Goal: Transaction & Acquisition: Purchase product/service

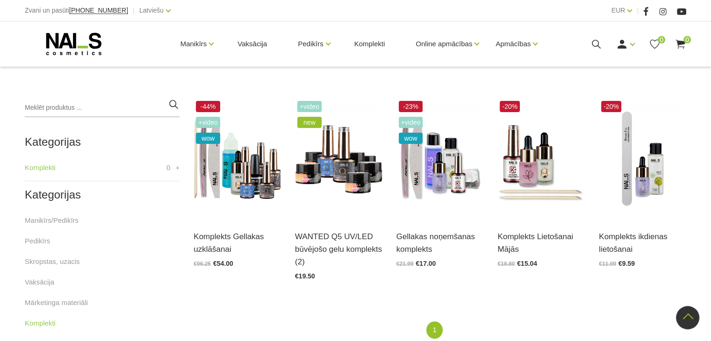
scroll to position [191, 0]
click at [438, 176] on img at bounding box center [439, 159] width 87 height 120
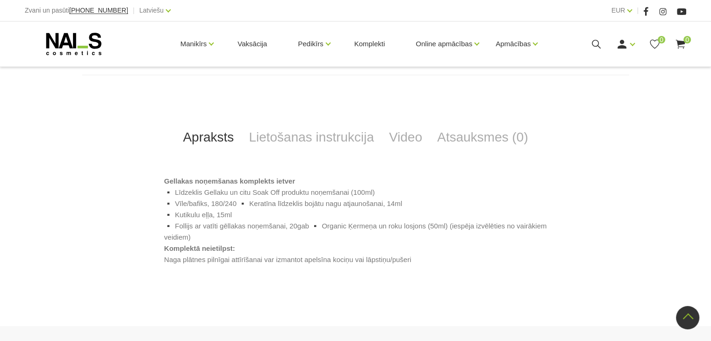
scroll to position [367, 0]
click at [363, 44] on link "Komplekti" at bounding box center [370, 43] width 46 height 45
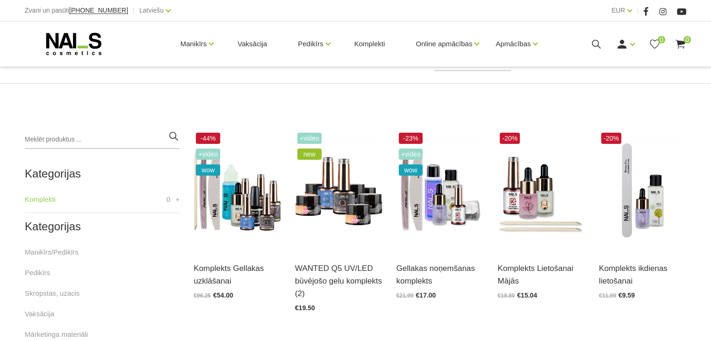
scroll to position [179, 0]
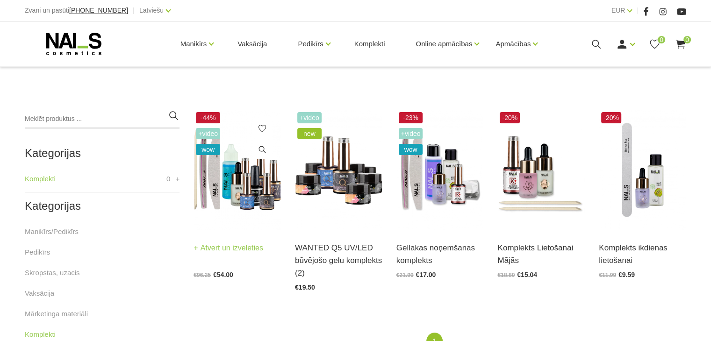
click at [251, 193] on img at bounding box center [236, 170] width 87 height 120
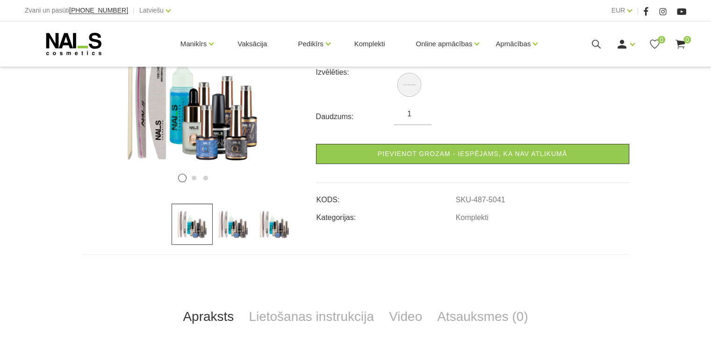
scroll to position [190, 0]
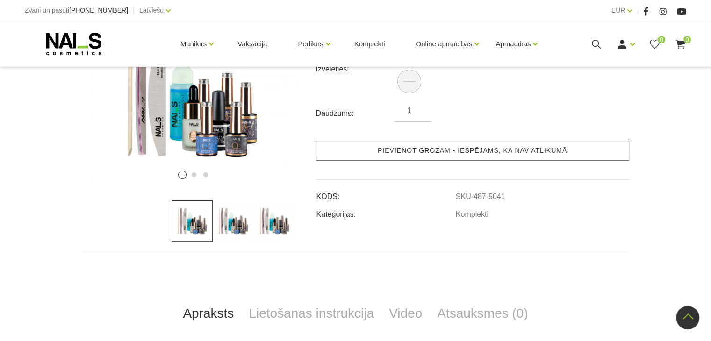
click at [511, 148] on link "Pievienot grozam - iespējams, ka nav atlikumā" at bounding box center [472, 151] width 313 height 20
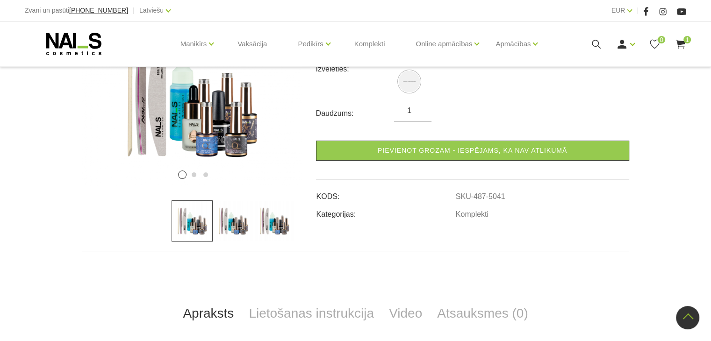
click at [681, 46] on icon at bounding box center [680, 44] width 12 height 12
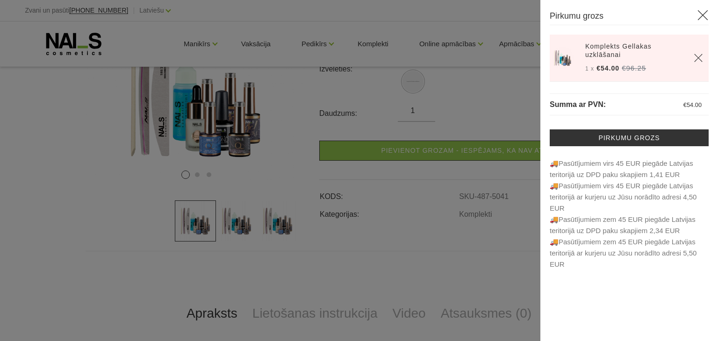
click at [699, 14] on icon at bounding box center [703, 15] width 12 height 12
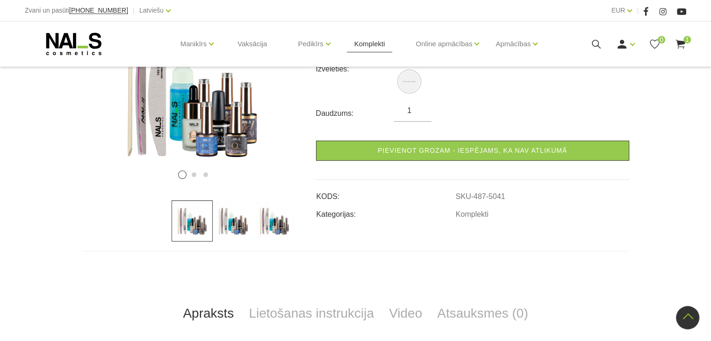
click at [370, 47] on link "Komplekti" at bounding box center [370, 43] width 46 height 45
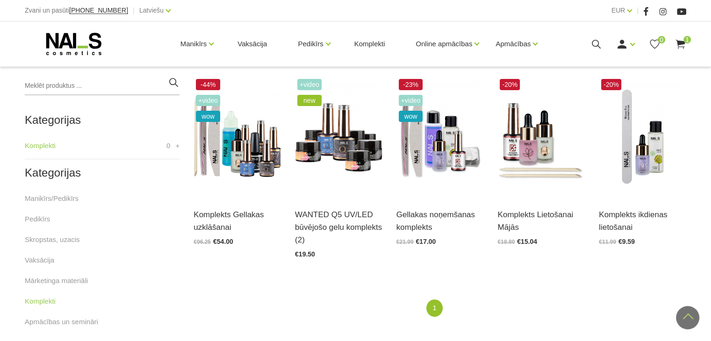
scroll to position [216, 0]
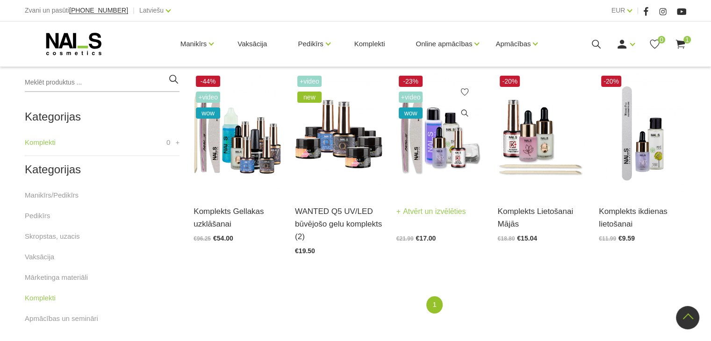
click at [435, 151] on img at bounding box center [439, 133] width 87 height 120
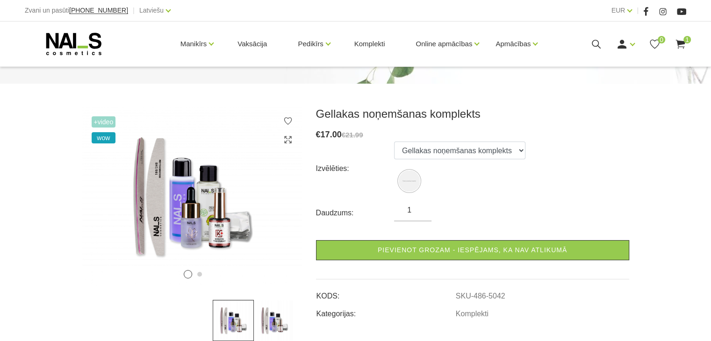
scroll to position [91, 0]
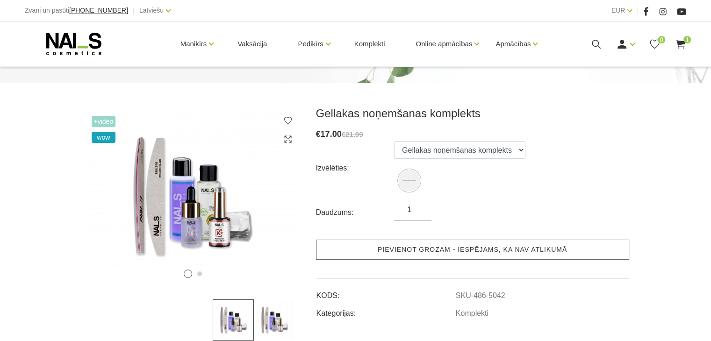
click at [490, 249] on link "Pievienot grozam - iespējams, ka nav atlikumā" at bounding box center [472, 250] width 313 height 20
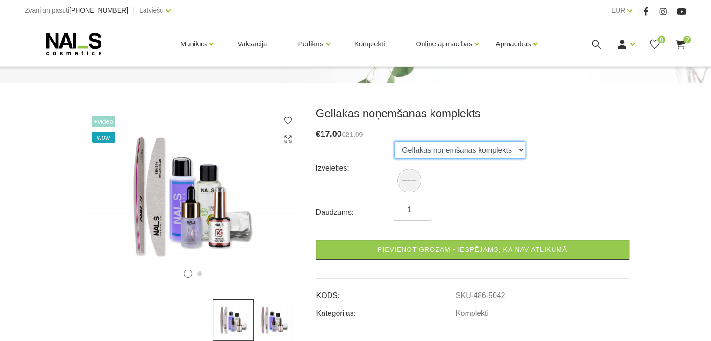
click at [516, 153] on select "Gellakas noņemšanas komplekts" at bounding box center [459, 150] width 131 height 18
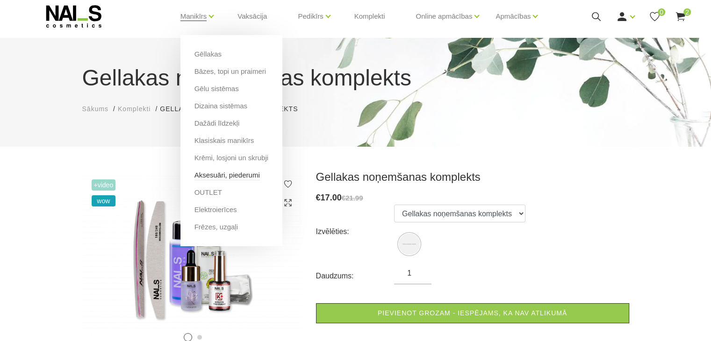
click at [218, 176] on link "Aksesuāri, piederumi" at bounding box center [226, 175] width 65 height 10
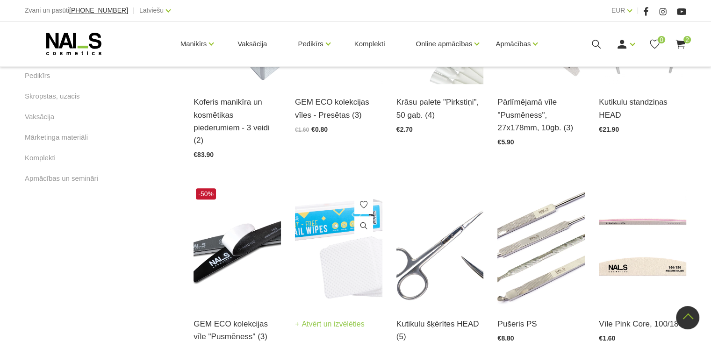
scroll to position [547, 0]
click at [325, 223] on img at bounding box center [338, 245] width 87 height 120
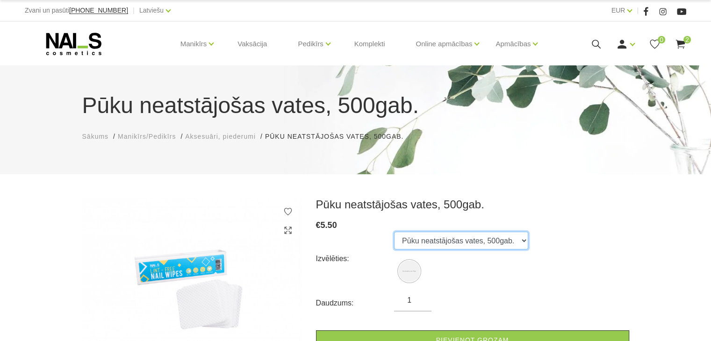
click at [442, 242] on select "Pūku neatstājošas vates, 500gab." at bounding box center [461, 241] width 134 height 18
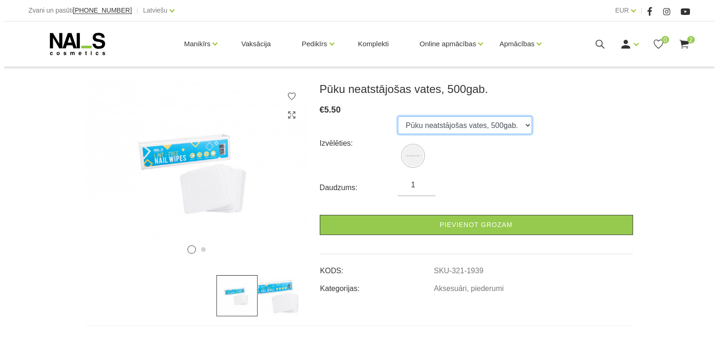
scroll to position [116, 0]
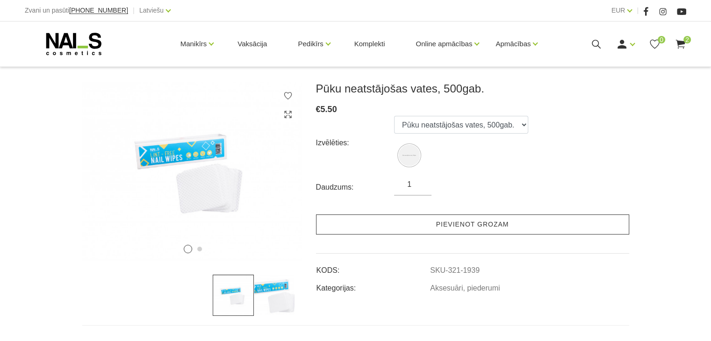
click at [483, 221] on link "Pievienot grozam" at bounding box center [472, 224] width 313 height 20
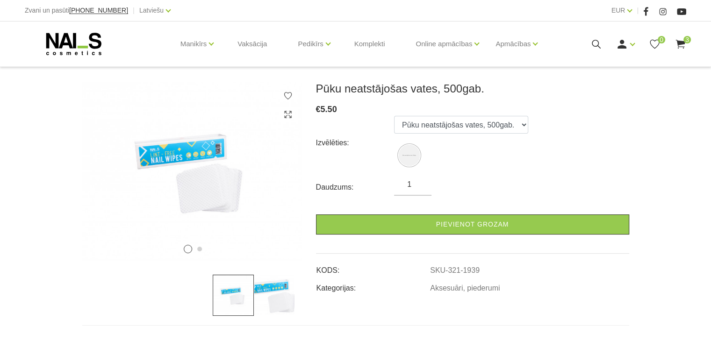
click at [680, 41] on use at bounding box center [679, 44] width 9 height 9
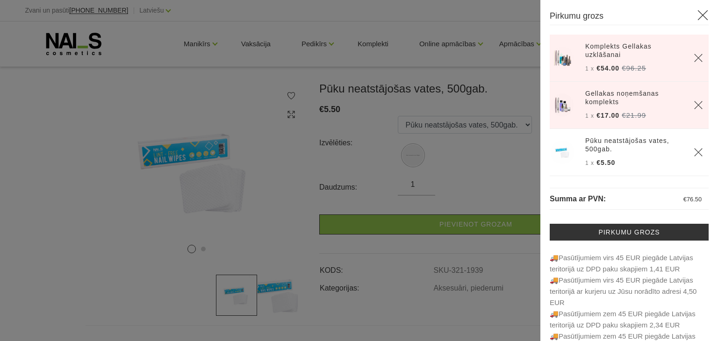
click at [609, 48] on link "Komplekts Gellakas uzklāšanai" at bounding box center [633, 50] width 97 height 17
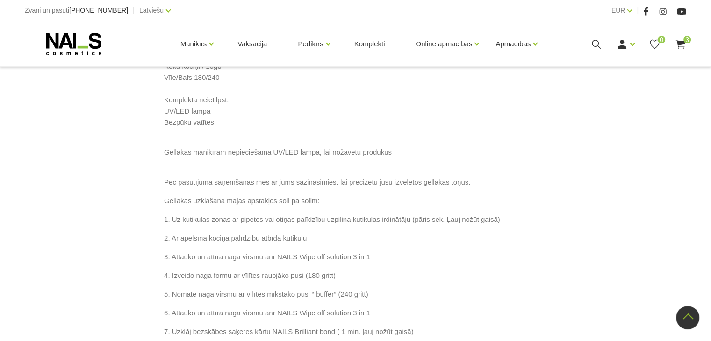
scroll to position [553, 0]
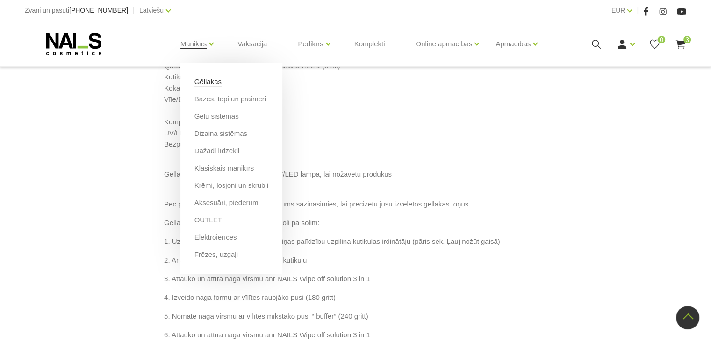
click at [207, 83] on link "Gēllakas" at bounding box center [207, 82] width 27 height 10
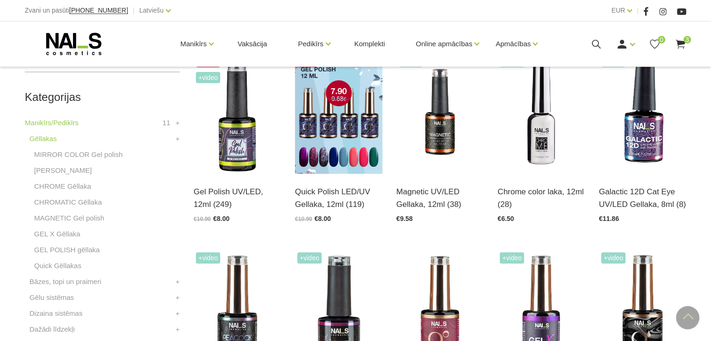
scroll to position [236, 0]
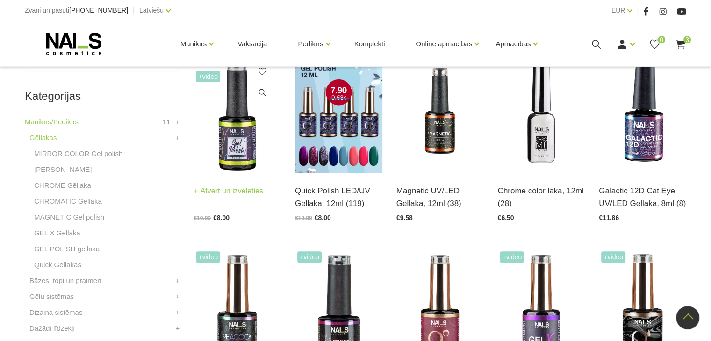
click at [239, 118] on img at bounding box center [236, 113] width 87 height 120
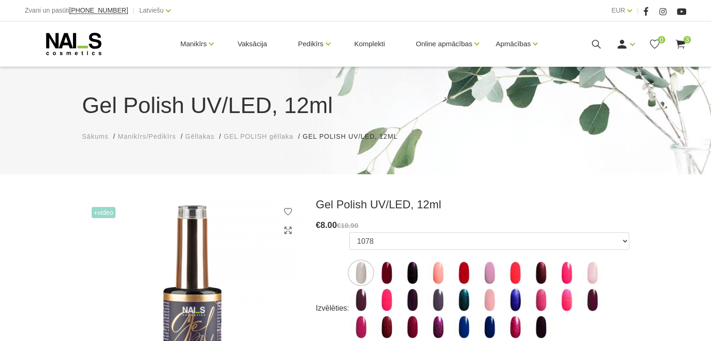
scroll to position [150, 0]
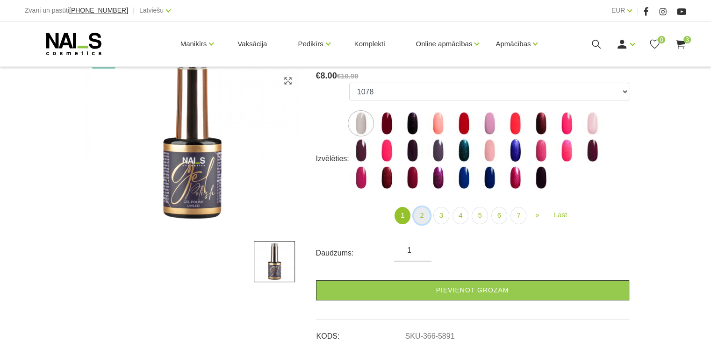
click at [424, 213] on link "2" at bounding box center [421, 215] width 16 height 17
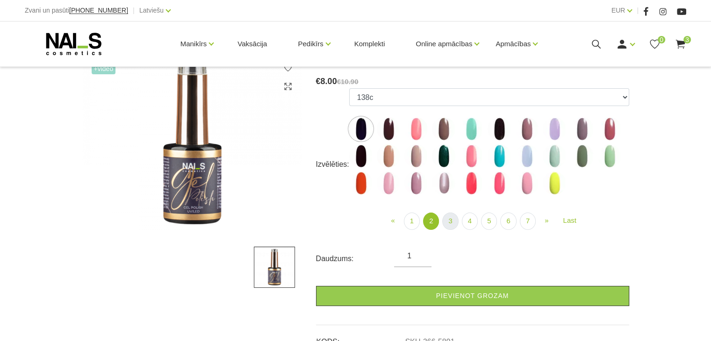
scroll to position [144, 0]
click at [451, 221] on link "3" at bounding box center [450, 221] width 16 height 17
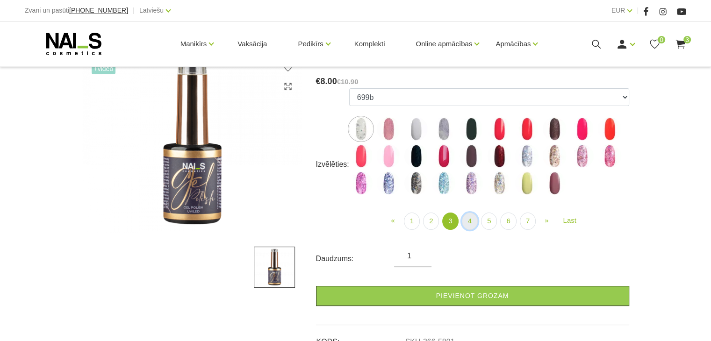
click at [466, 223] on link "4" at bounding box center [470, 221] width 16 height 17
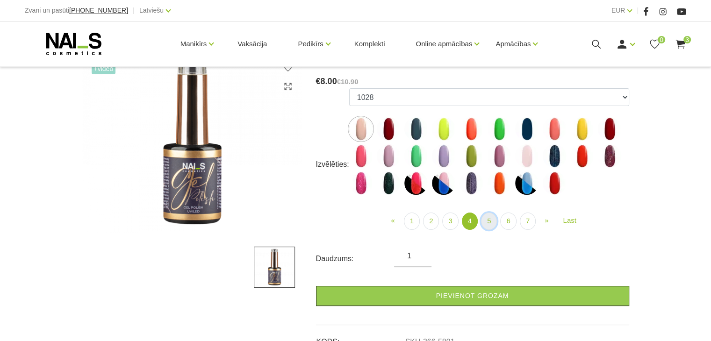
click at [483, 222] on link "5" at bounding box center [489, 221] width 16 height 17
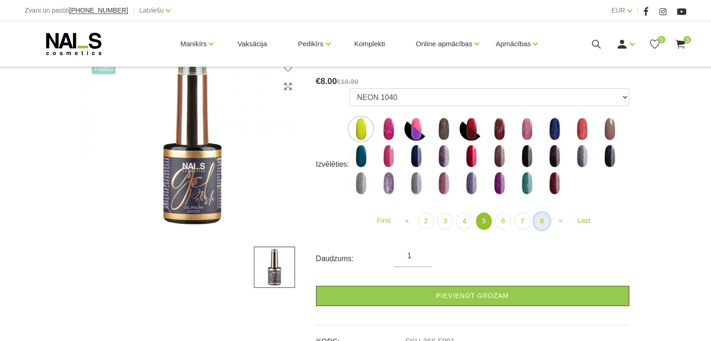
click at [538, 218] on link "8" at bounding box center [542, 221] width 16 height 17
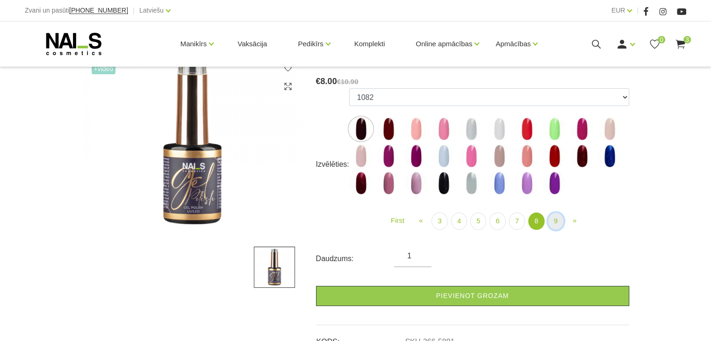
click at [557, 215] on link "9" at bounding box center [556, 221] width 16 height 17
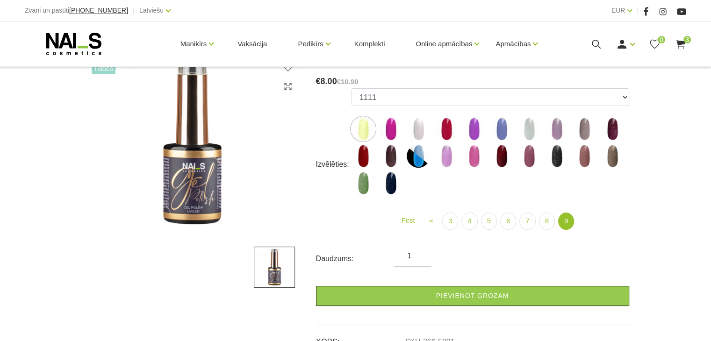
click at [418, 128] on img at bounding box center [417, 128] width 23 height 23
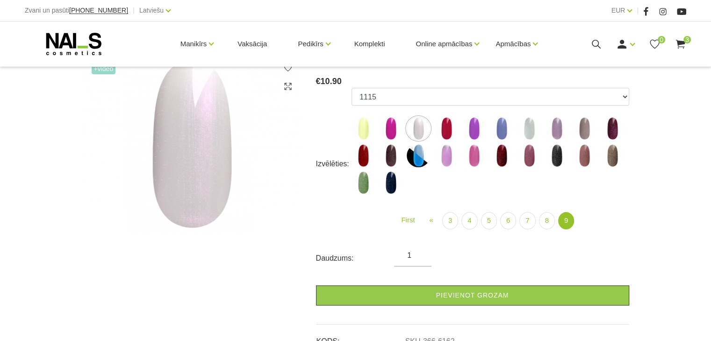
click at [530, 131] on img at bounding box center [528, 128] width 23 height 23
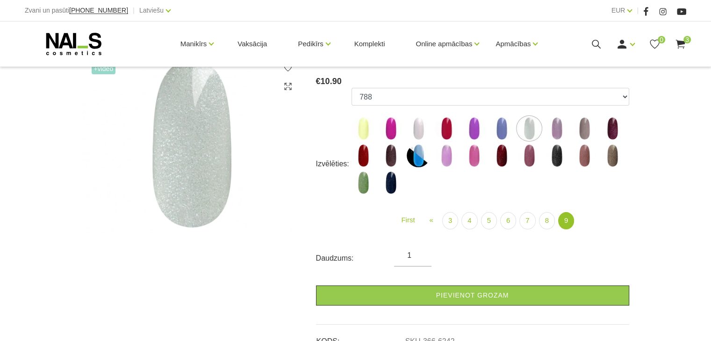
click at [530, 156] on img at bounding box center [528, 155] width 23 height 23
select select "6405"
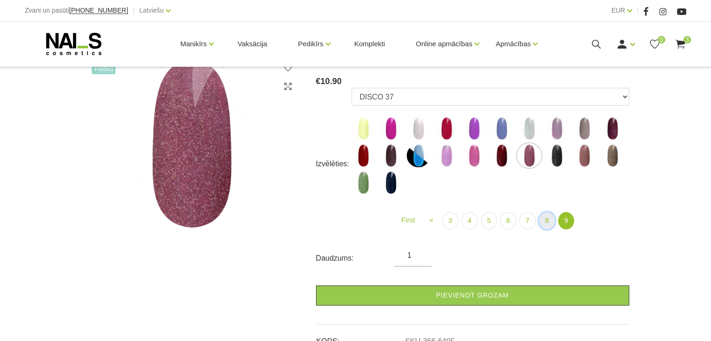
click at [546, 221] on link "8" at bounding box center [547, 220] width 16 height 17
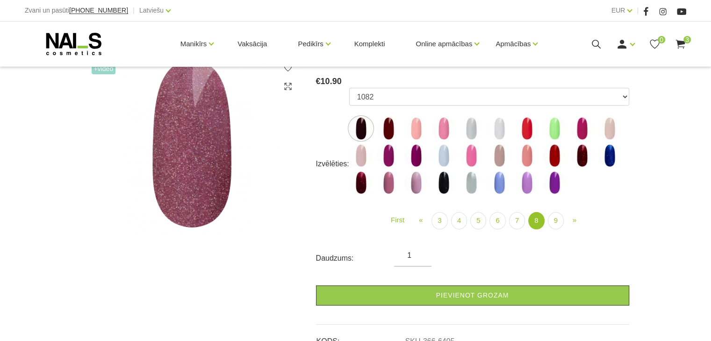
click at [469, 135] on img at bounding box center [470, 128] width 23 height 23
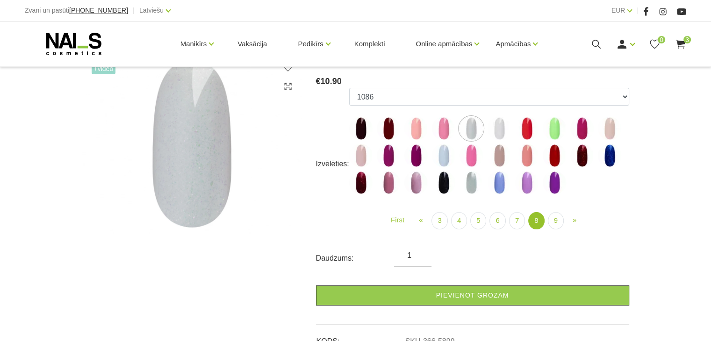
click at [446, 161] on img at bounding box center [443, 155] width 23 height 23
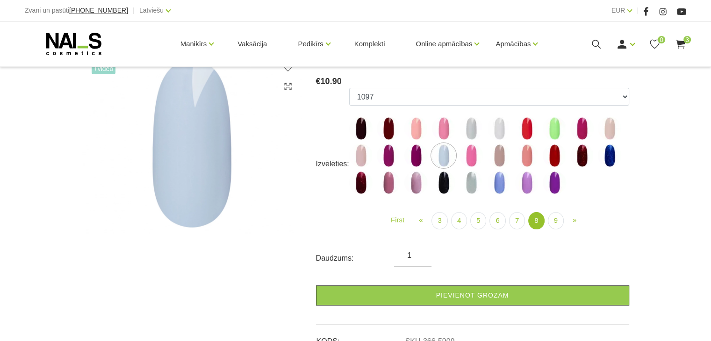
click at [609, 127] on img at bounding box center [609, 128] width 23 height 23
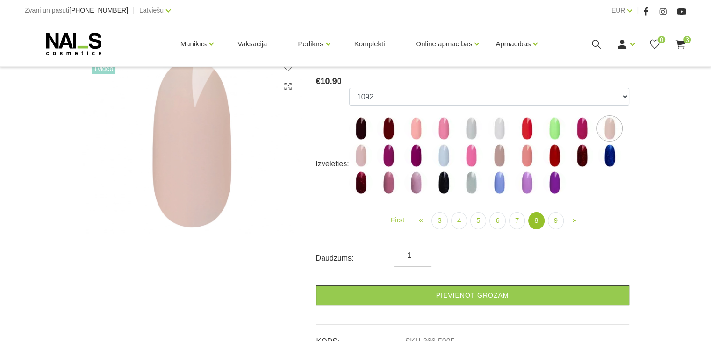
click at [364, 129] on img at bounding box center [360, 128] width 23 height 23
select select "5895"
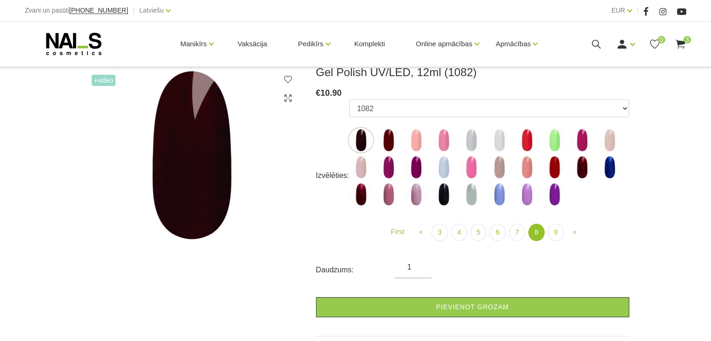
scroll to position [130, 0]
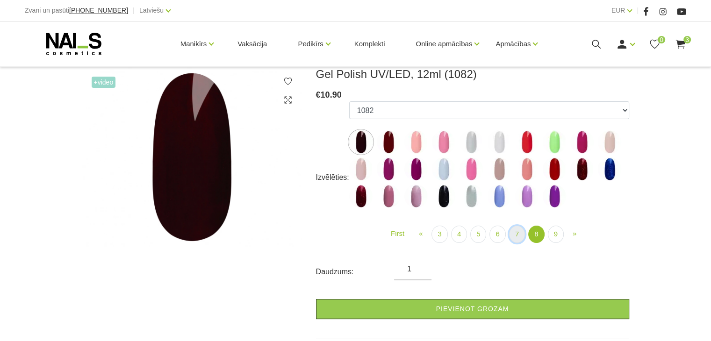
click at [512, 237] on link "7" at bounding box center [517, 234] width 16 height 17
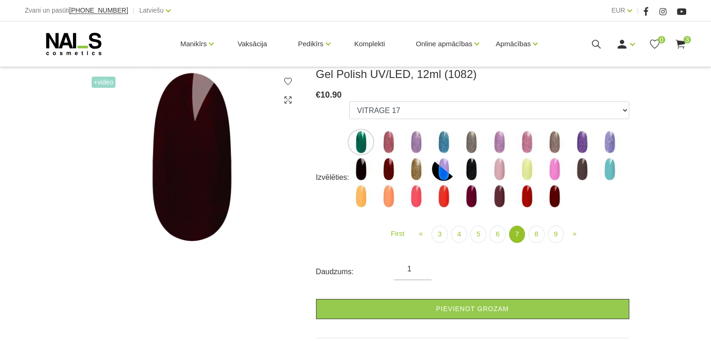
click at [525, 168] on img at bounding box center [526, 168] width 23 height 23
select select "5881"
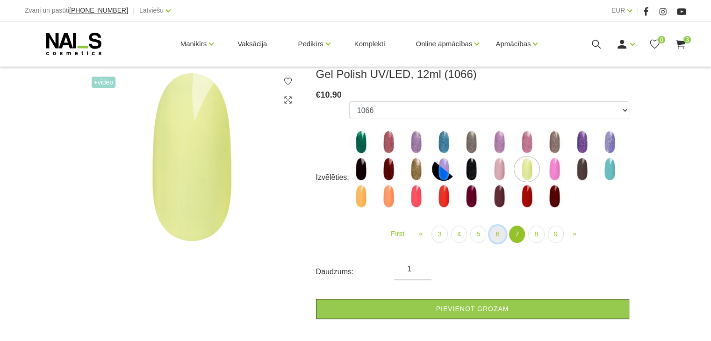
click at [499, 234] on link "6" at bounding box center [497, 234] width 16 height 17
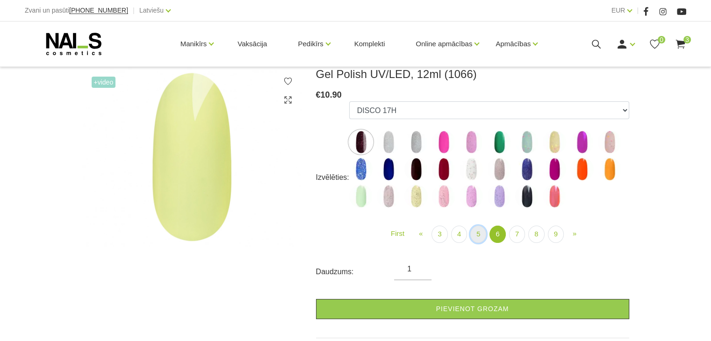
click at [476, 232] on link "5" at bounding box center [478, 234] width 16 height 17
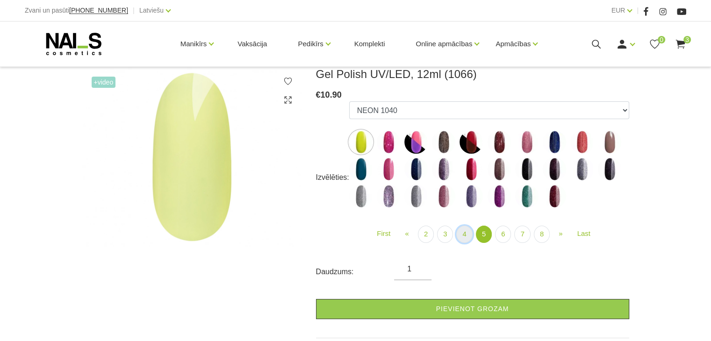
click at [462, 234] on link "4" at bounding box center [464, 234] width 16 height 17
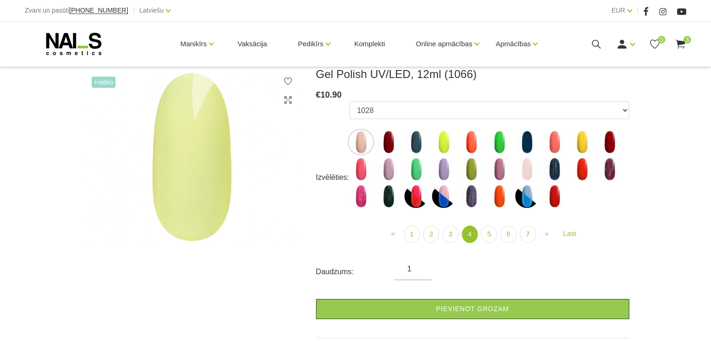
click at [523, 173] on img at bounding box center [526, 168] width 23 height 23
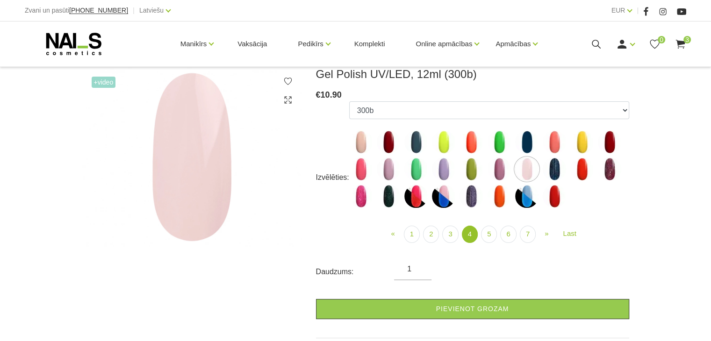
click at [356, 135] on img at bounding box center [360, 141] width 23 height 23
select select "4172"
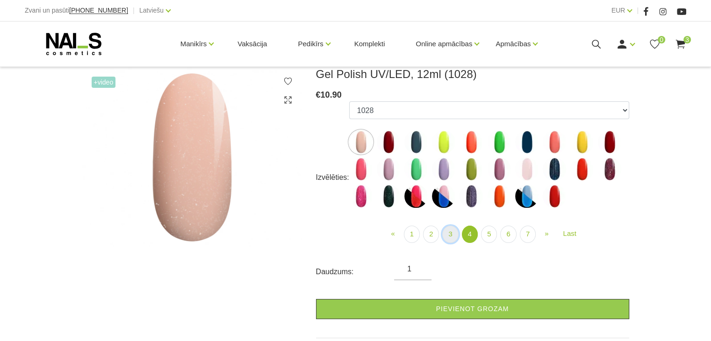
click at [452, 232] on link "3" at bounding box center [450, 234] width 16 height 17
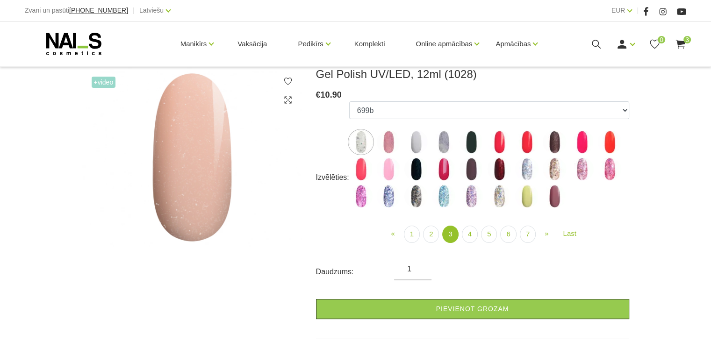
click at [419, 141] on img at bounding box center [415, 141] width 23 height 23
select select "4121"
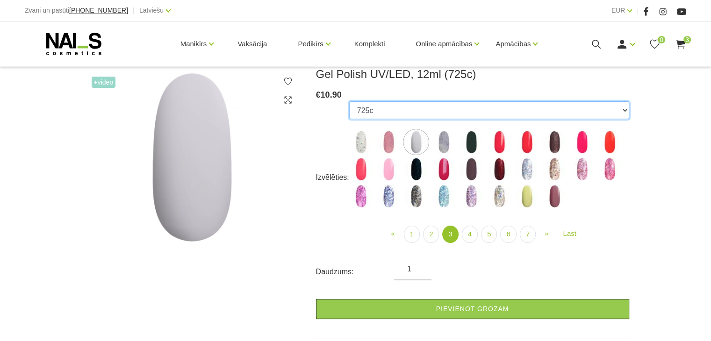
click at [415, 106] on select "1078 1081 001g 001n 003c 008b 011n 012g 016n 020b 044v 065v 068p 069v 083g 085p…" at bounding box center [489, 110] width 280 height 18
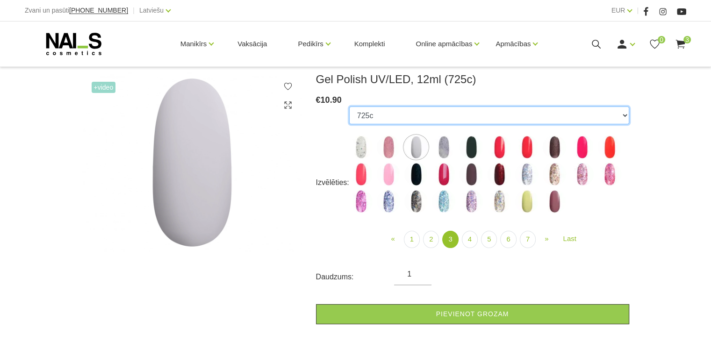
scroll to position [125, 0]
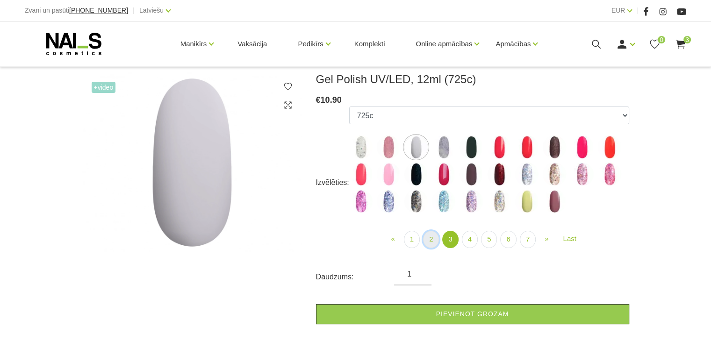
click at [439, 239] on link "2" at bounding box center [431, 239] width 16 height 17
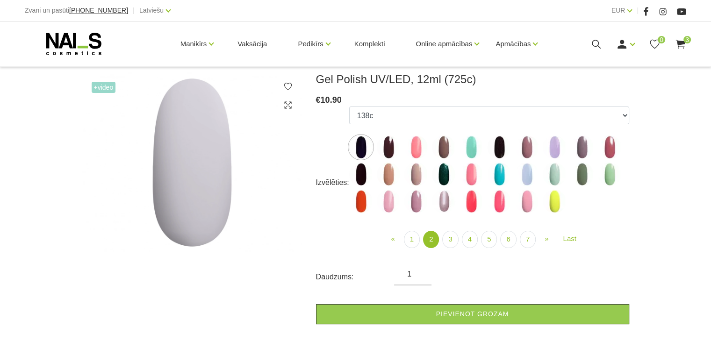
click at [416, 176] on img at bounding box center [415, 174] width 23 height 23
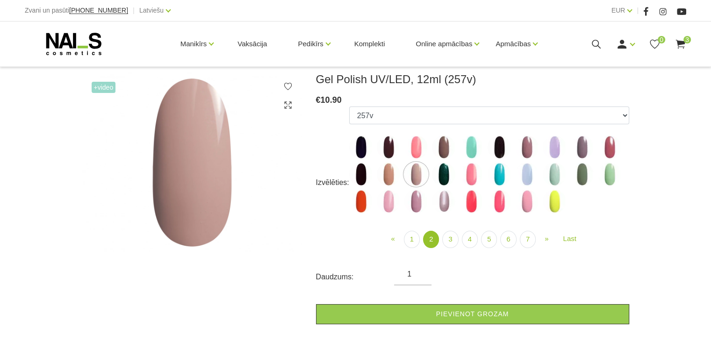
click at [416, 176] on img at bounding box center [415, 174] width 23 height 23
click at [392, 175] on img at bounding box center [388, 174] width 23 height 23
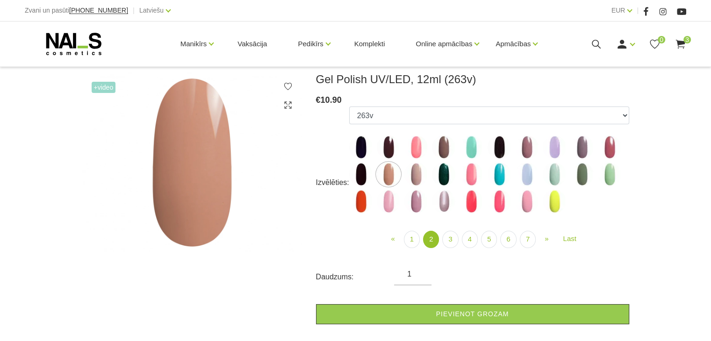
click at [412, 176] on img at bounding box center [415, 174] width 23 height 23
select select "4069"
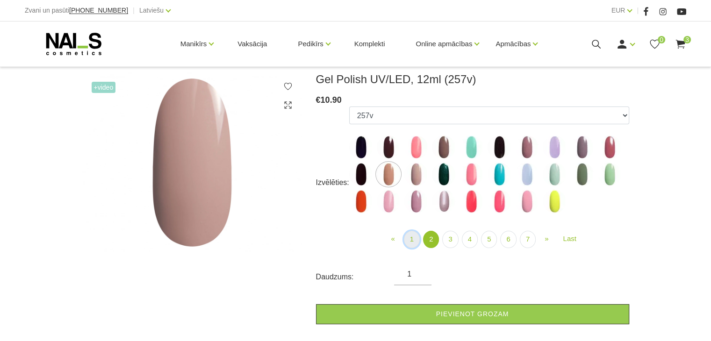
click at [411, 238] on link "1" at bounding box center [412, 239] width 16 height 17
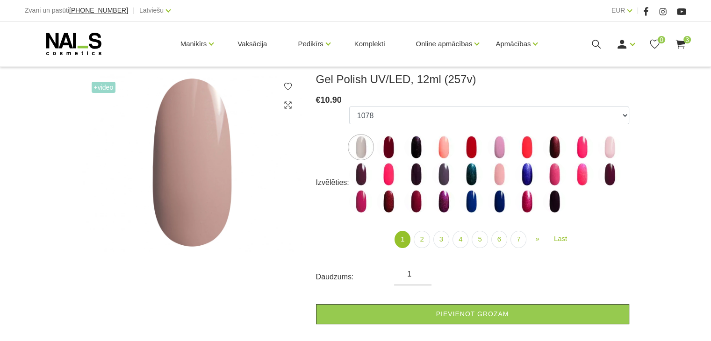
click at [412, 142] on img at bounding box center [415, 146] width 23 height 23
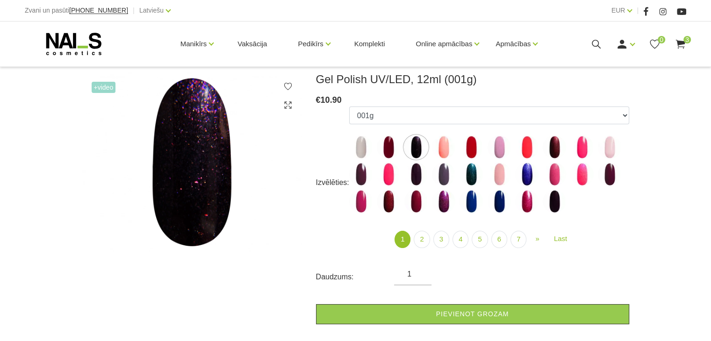
click at [555, 201] on img at bounding box center [553, 201] width 23 height 23
select select "4035"
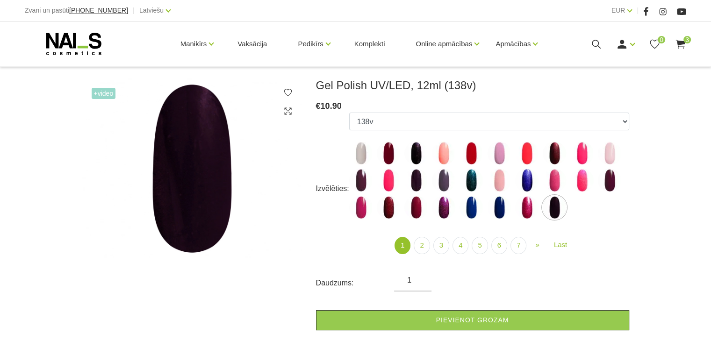
scroll to position [120, 0]
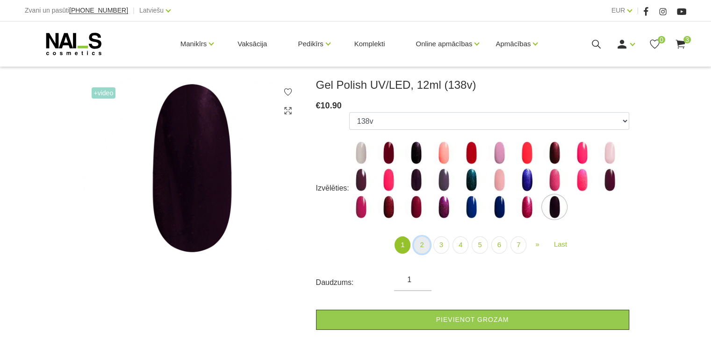
click at [422, 246] on link "2" at bounding box center [421, 244] width 16 height 17
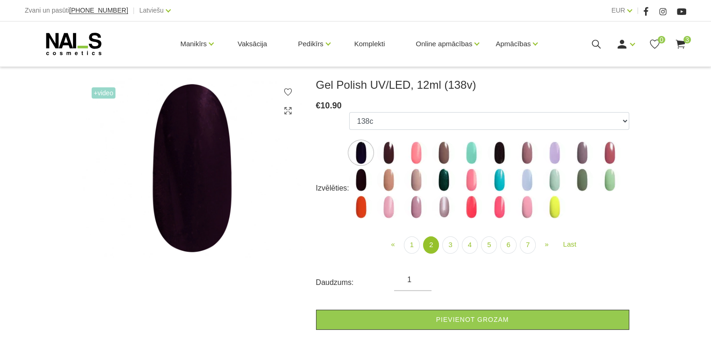
click at [358, 157] on img at bounding box center [360, 152] width 23 height 23
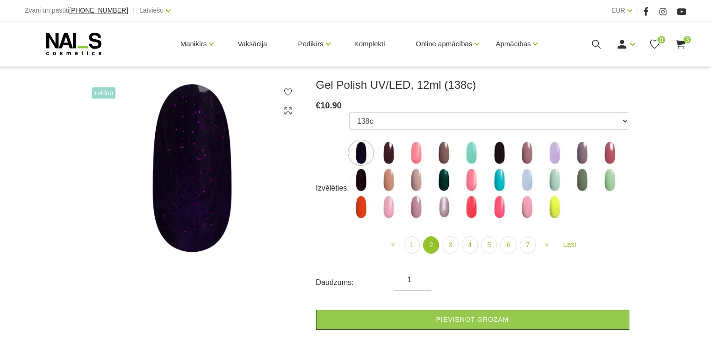
click at [359, 176] on img at bounding box center [360, 179] width 23 height 23
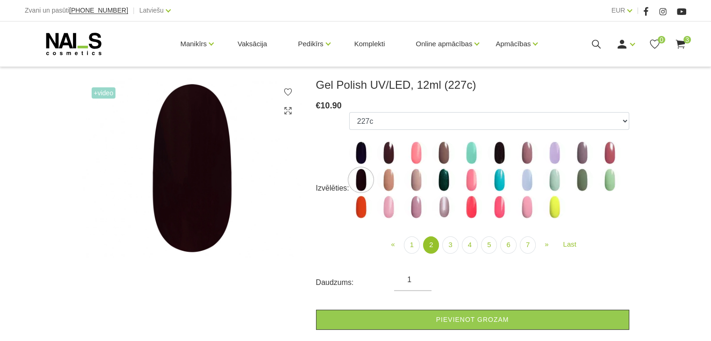
click at [501, 146] on img at bounding box center [498, 152] width 23 height 23
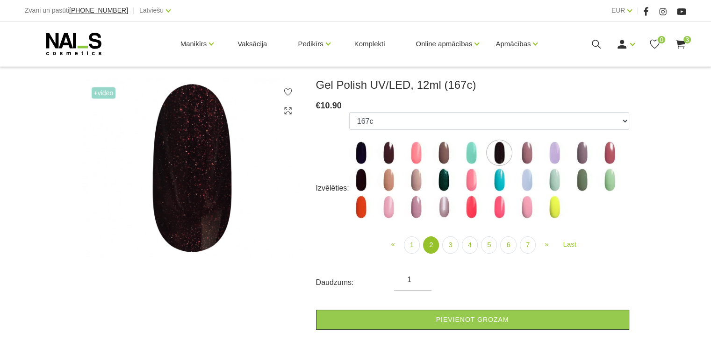
click at [413, 180] on img at bounding box center [415, 179] width 23 height 23
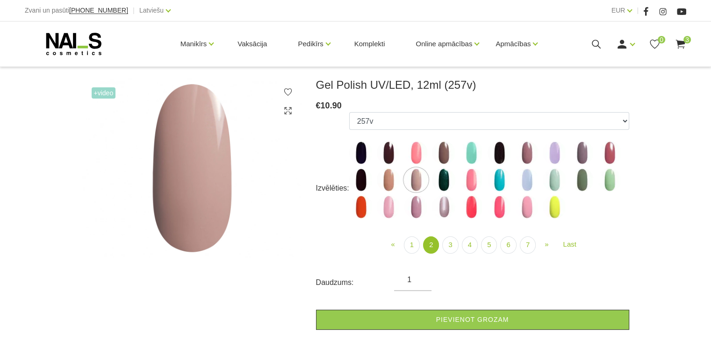
click at [415, 200] on img at bounding box center [415, 206] width 23 height 23
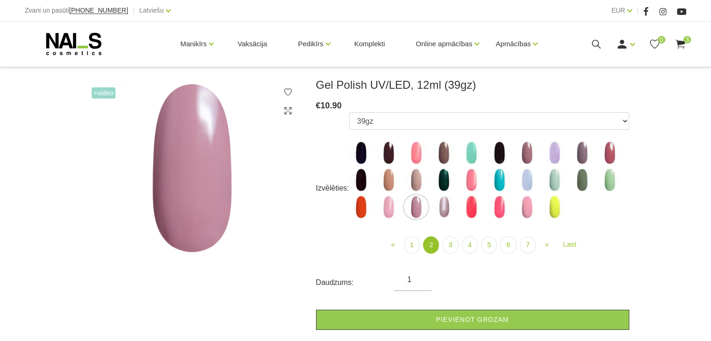
click at [413, 181] on img at bounding box center [415, 179] width 23 height 23
select select "4069"
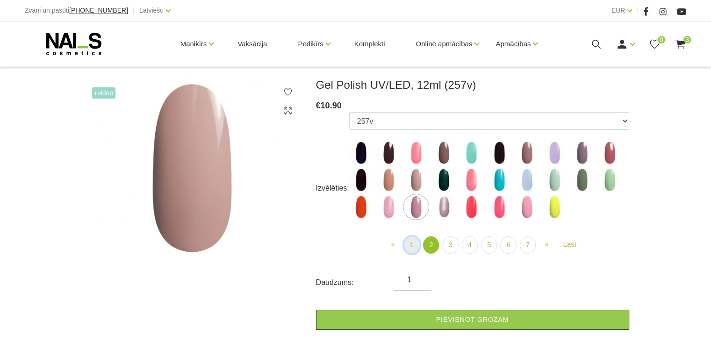
click at [419, 242] on link "1" at bounding box center [412, 244] width 16 height 17
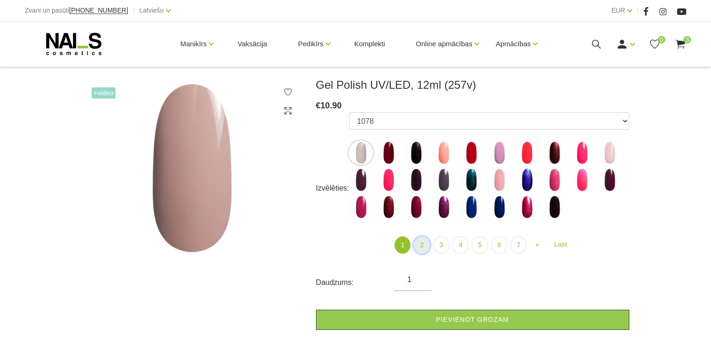
click at [421, 240] on link "2" at bounding box center [421, 244] width 16 height 17
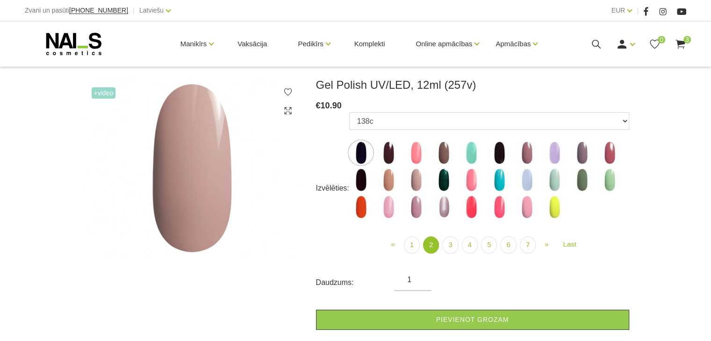
click at [420, 185] on img at bounding box center [415, 179] width 23 height 23
select select "4069"
click at [449, 244] on link "3" at bounding box center [450, 244] width 16 height 17
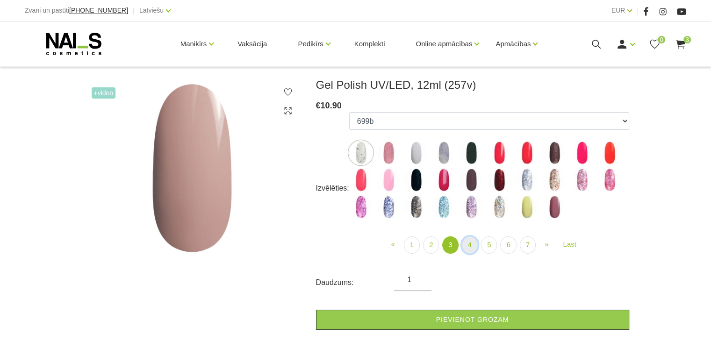
click at [471, 244] on link "4" at bounding box center [470, 244] width 16 height 17
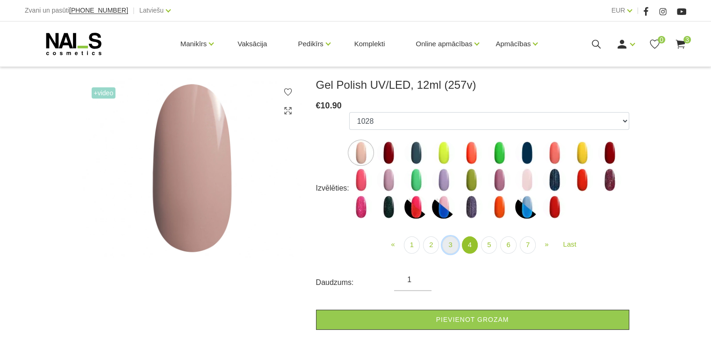
click at [456, 243] on link "3" at bounding box center [450, 244] width 16 height 17
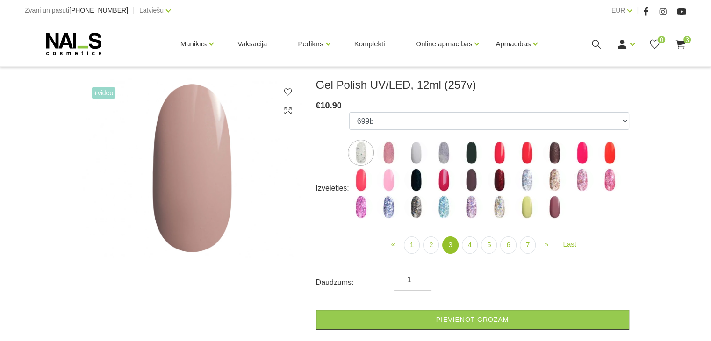
click at [554, 215] on img at bounding box center [553, 206] width 23 height 23
select select "4171"
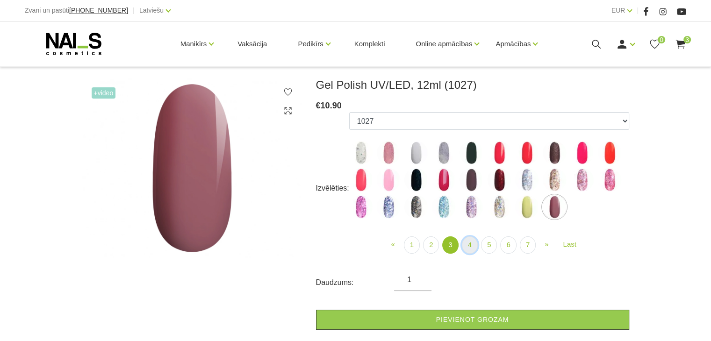
click at [468, 243] on link "4" at bounding box center [470, 244] width 16 height 17
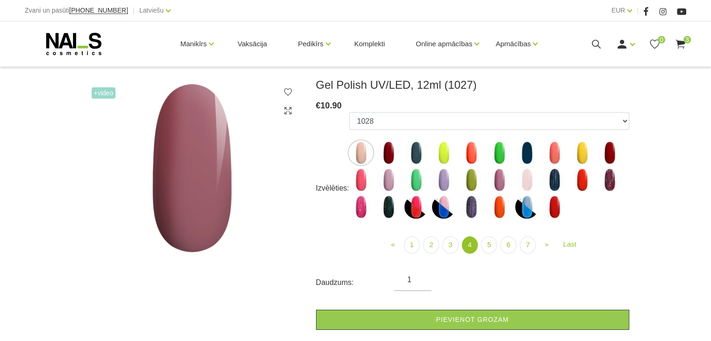
click at [388, 182] on img at bounding box center [388, 179] width 23 height 23
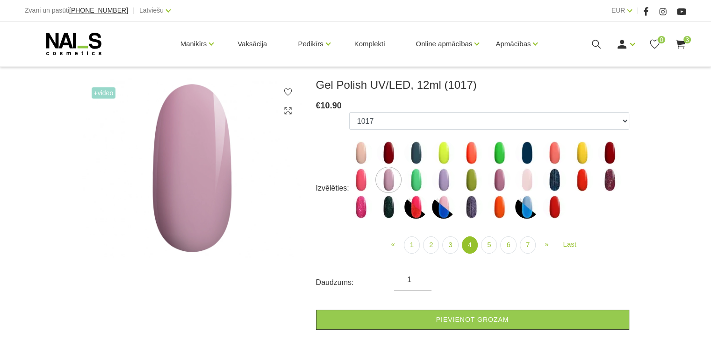
click at [529, 176] on img at bounding box center [526, 179] width 23 height 23
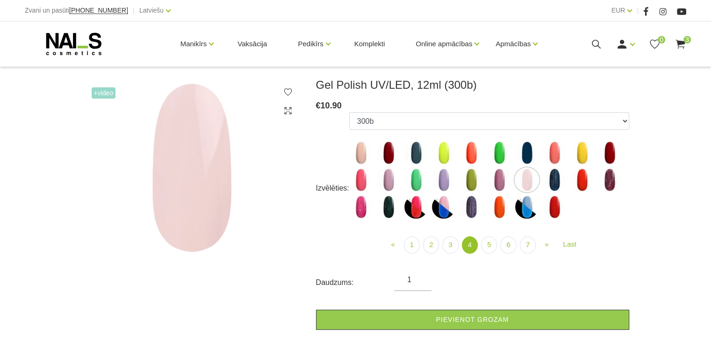
click at [496, 182] on img at bounding box center [498, 179] width 23 height 23
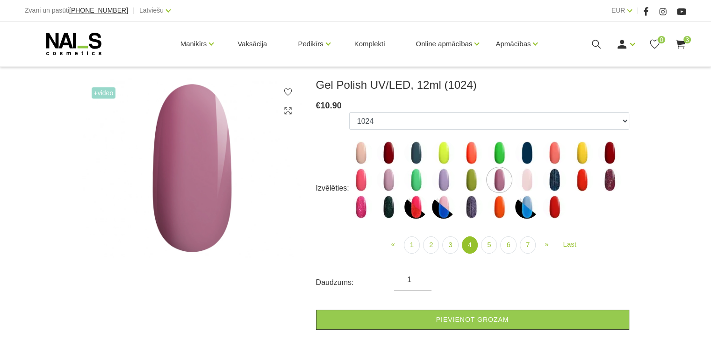
click at [520, 182] on img at bounding box center [526, 179] width 23 height 23
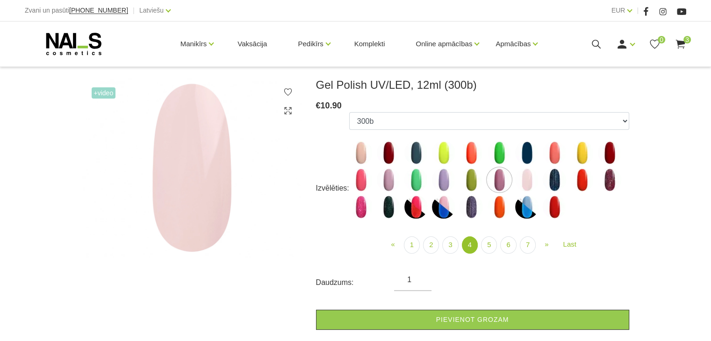
click at [527, 180] on img at bounding box center [526, 179] width 23 height 23
click at [520, 181] on img at bounding box center [526, 179] width 23 height 23
click at [502, 179] on img at bounding box center [498, 179] width 23 height 23
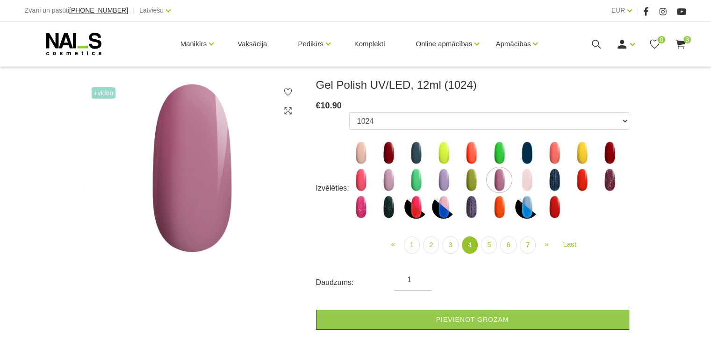
click at [525, 181] on img at bounding box center [526, 179] width 23 height 23
select select "4272"
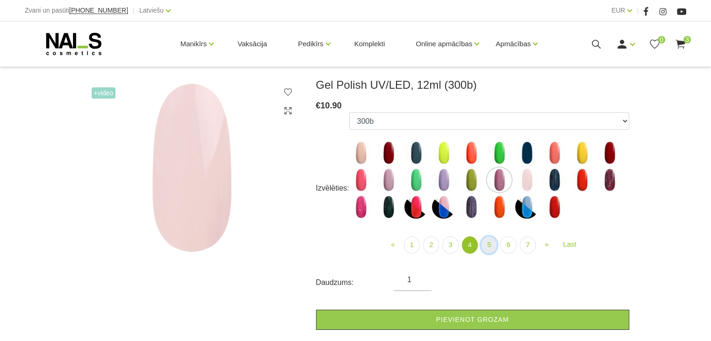
click at [487, 240] on link "5" at bounding box center [489, 244] width 16 height 17
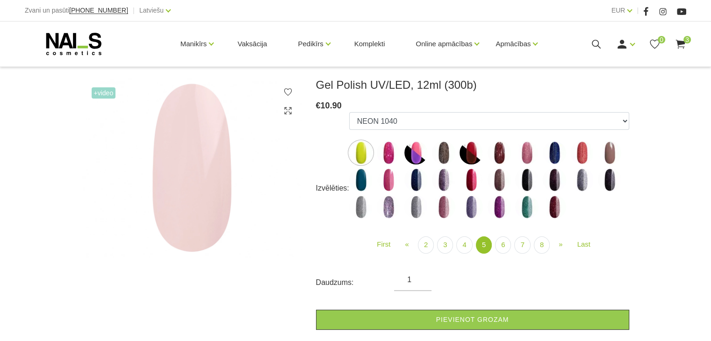
click at [612, 151] on img at bounding box center [609, 152] width 23 height 23
select select "4518"
click at [609, 149] on img at bounding box center [609, 152] width 23 height 23
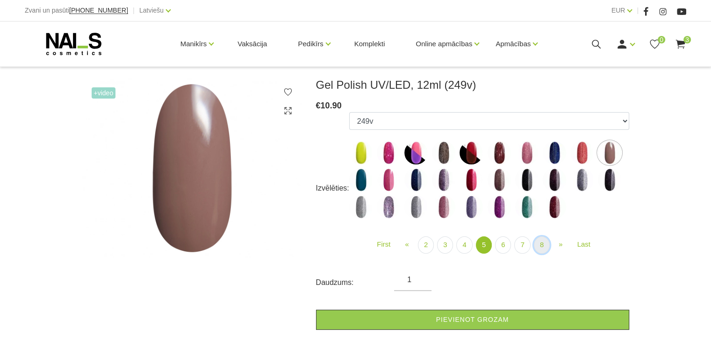
click at [539, 243] on link "8" at bounding box center [542, 244] width 16 height 17
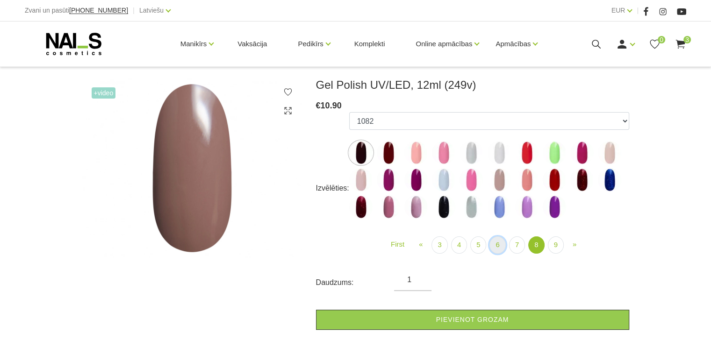
click at [499, 244] on link "6" at bounding box center [497, 244] width 16 height 17
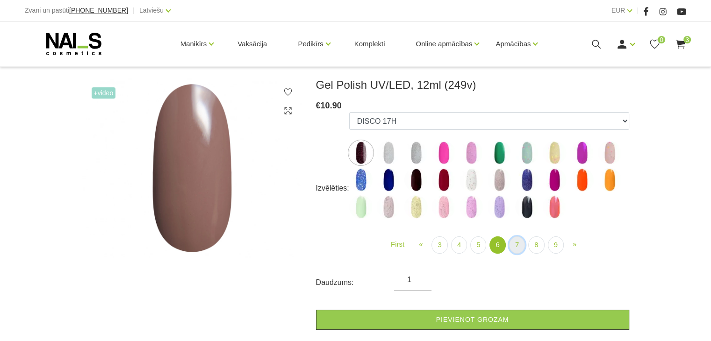
click at [513, 243] on link "7" at bounding box center [517, 244] width 16 height 17
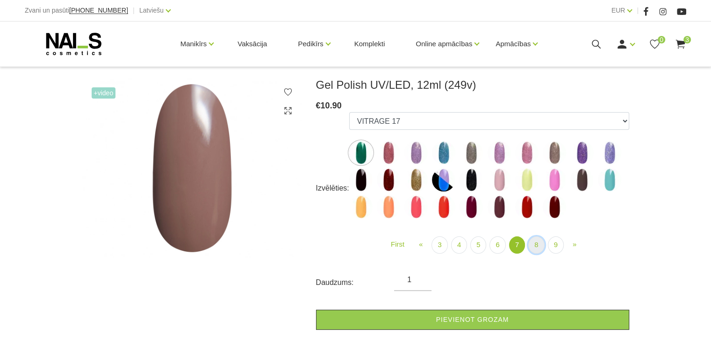
click at [530, 247] on link "8" at bounding box center [536, 244] width 16 height 17
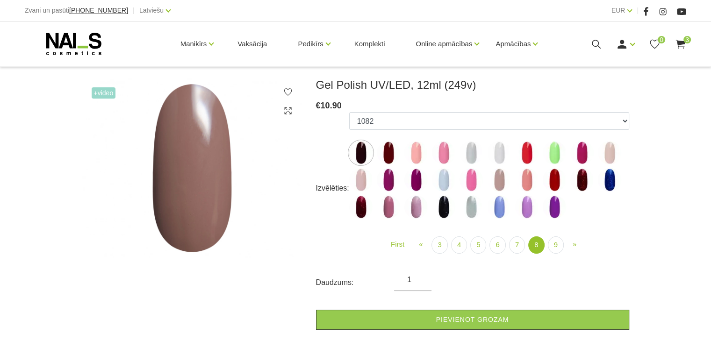
click at [467, 152] on img at bounding box center [470, 152] width 23 height 23
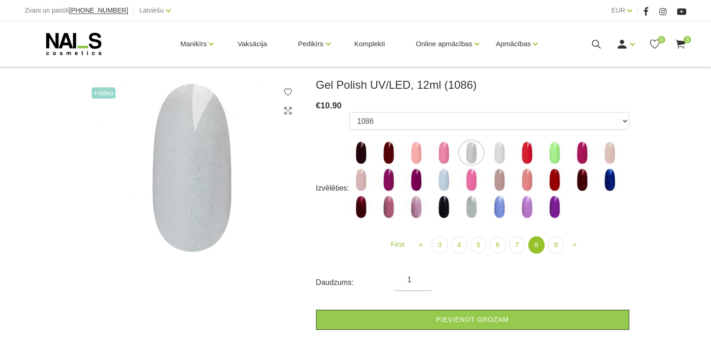
click at [506, 152] on img at bounding box center [498, 152] width 23 height 23
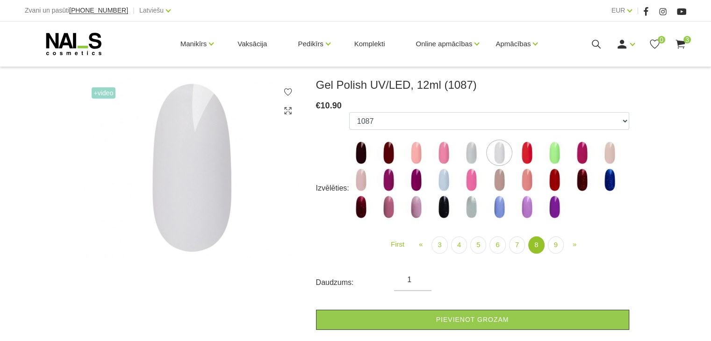
click at [501, 152] on img at bounding box center [498, 152] width 23 height 23
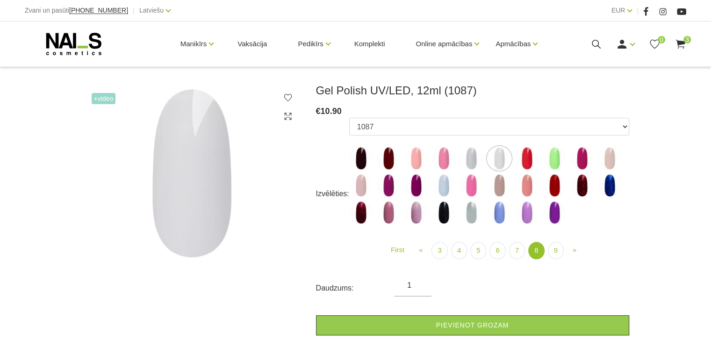
scroll to position [116, 0]
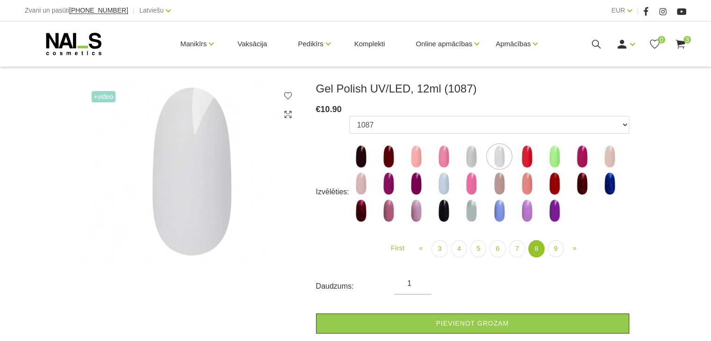
click at [445, 189] on img at bounding box center [443, 183] width 23 height 23
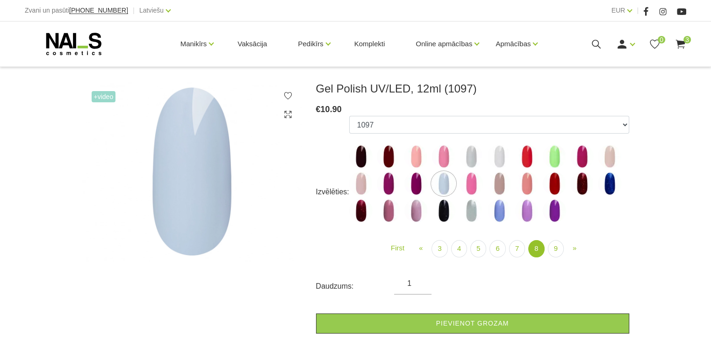
click at [494, 161] on img at bounding box center [498, 156] width 23 height 23
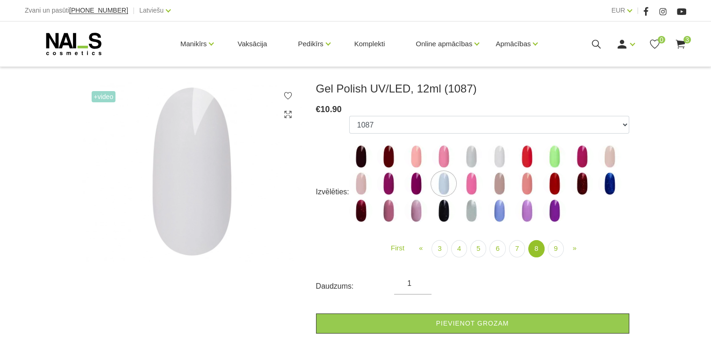
click at [471, 156] on img at bounding box center [470, 156] width 23 height 23
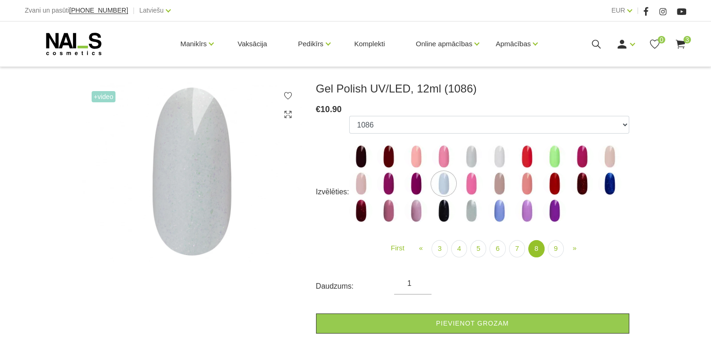
click at [496, 154] on img at bounding box center [498, 156] width 23 height 23
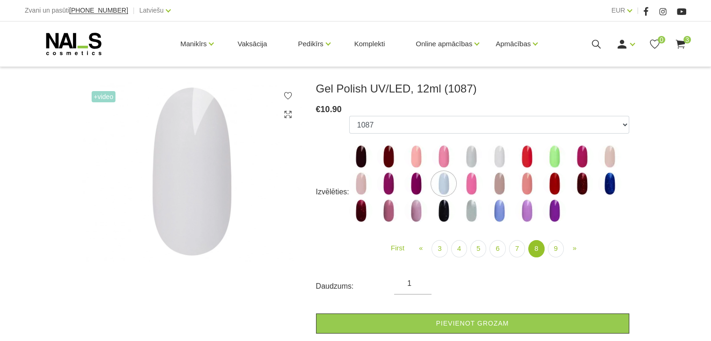
click at [443, 212] on img at bounding box center [443, 210] width 23 height 23
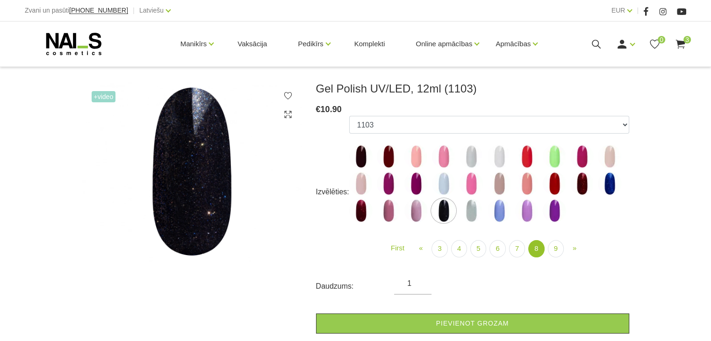
click at [363, 152] on img at bounding box center [360, 156] width 23 height 23
select select "5895"
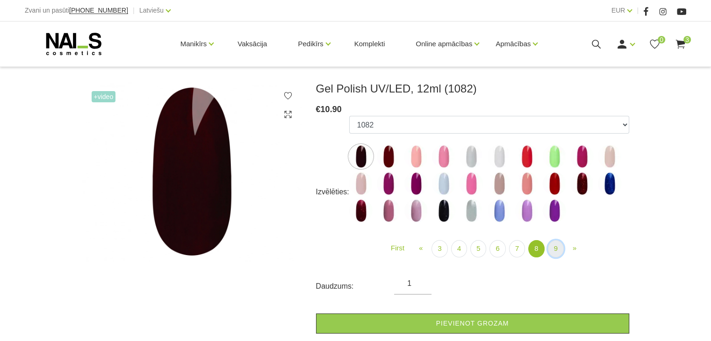
click at [548, 249] on link "9" at bounding box center [556, 248] width 16 height 17
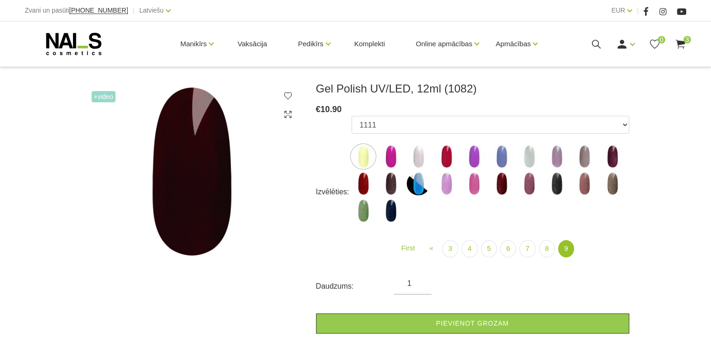
click at [387, 206] on img at bounding box center [390, 210] width 23 height 23
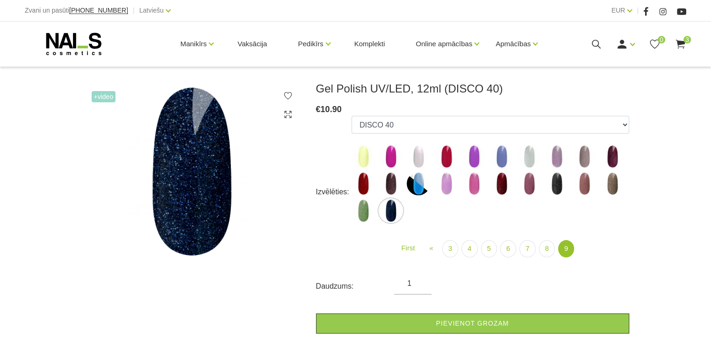
click at [439, 180] on img at bounding box center [446, 183] width 23 height 23
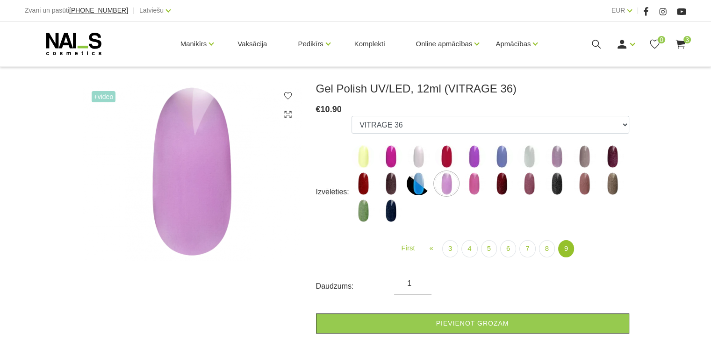
click at [418, 180] on img at bounding box center [417, 183] width 23 height 23
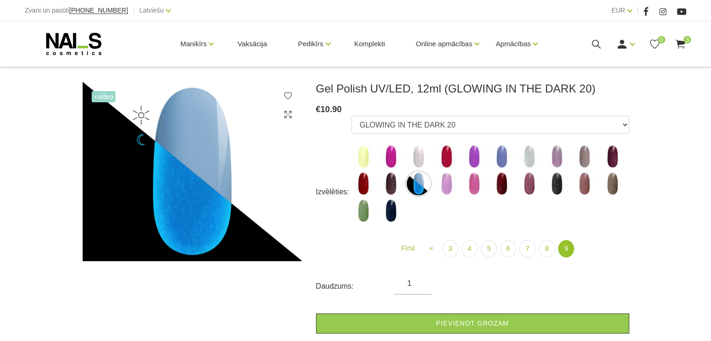
click at [482, 153] on img at bounding box center [473, 156] width 23 height 23
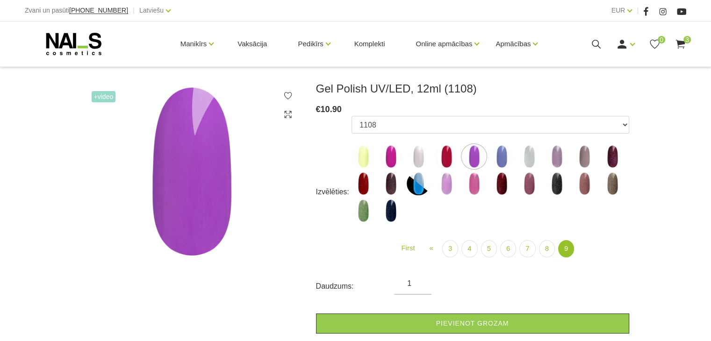
click at [533, 146] on img at bounding box center [528, 156] width 23 height 23
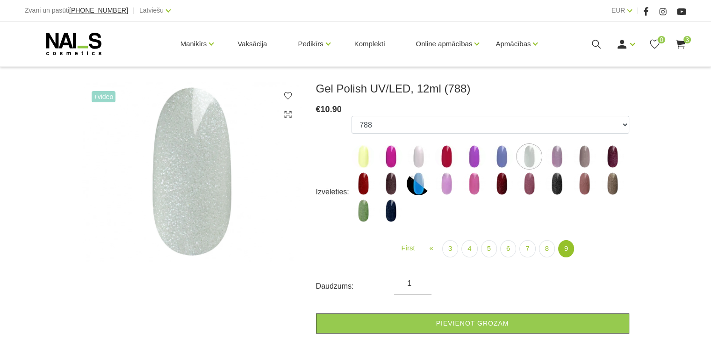
click at [556, 189] on img at bounding box center [556, 183] width 23 height 23
select select "6406"
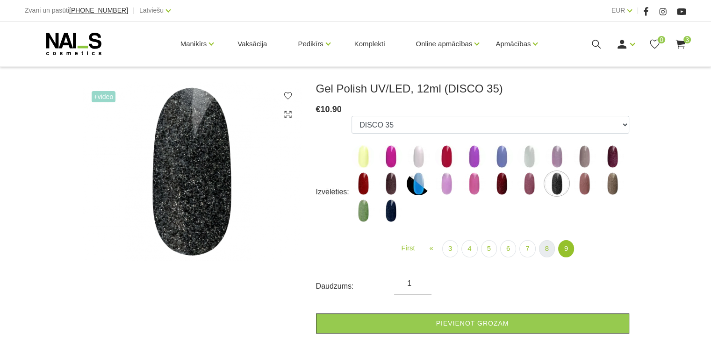
drag, startPoint x: 536, startPoint y: 253, endPoint x: 543, endPoint y: 247, distance: 8.6
click at [543, 247] on ul "First « Prev 3 4 5 6 7 (current)" at bounding box center [489, 248] width 277 height 17
click at [543, 247] on link "8" at bounding box center [547, 248] width 16 height 17
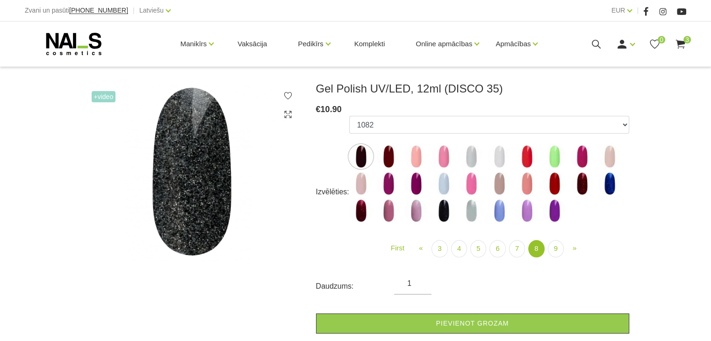
click at [605, 157] on img at bounding box center [609, 156] width 23 height 23
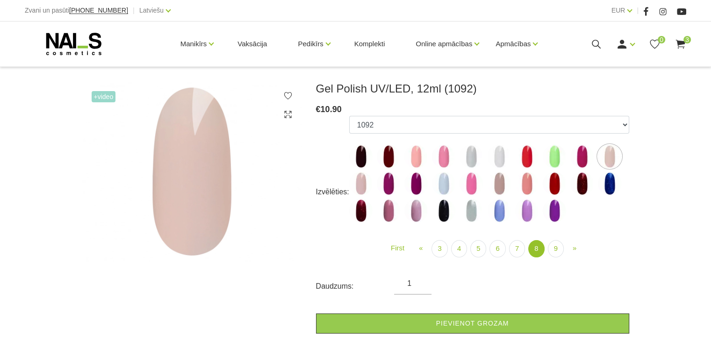
click at [493, 180] on img at bounding box center [498, 183] width 23 height 23
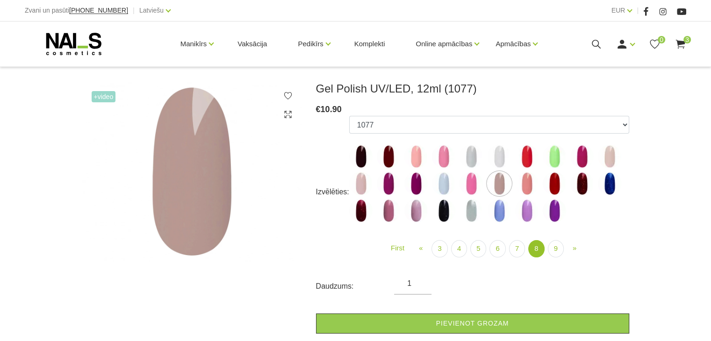
click at [498, 157] on img at bounding box center [498, 156] width 23 height 23
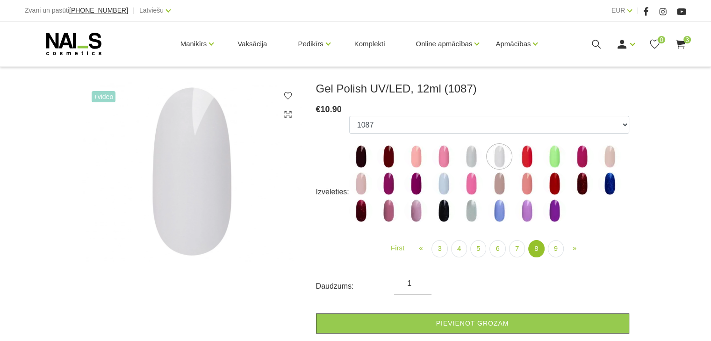
click at [447, 154] on img at bounding box center [443, 156] width 23 height 23
select select "5898"
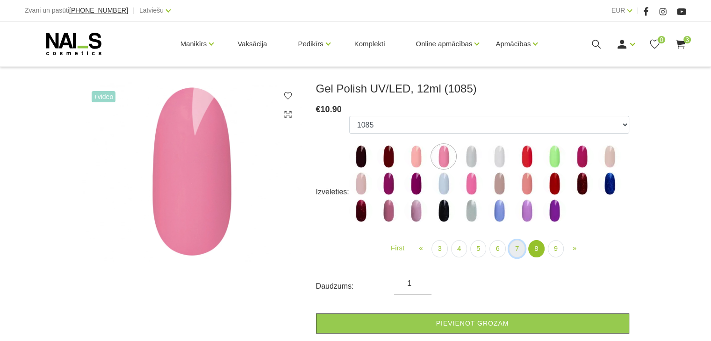
click at [516, 251] on link "7" at bounding box center [517, 248] width 16 height 17
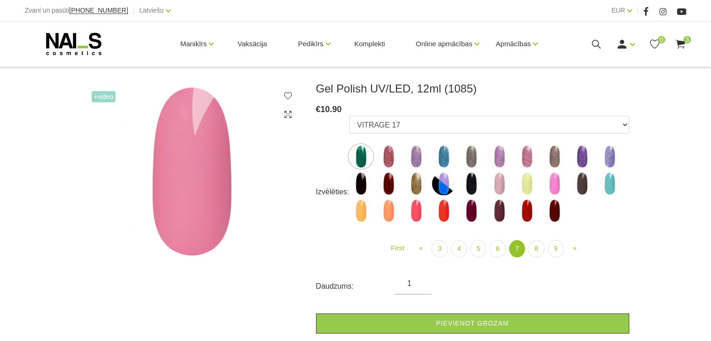
click at [469, 183] on img at bounding box center [470, 183] width 23 height 23
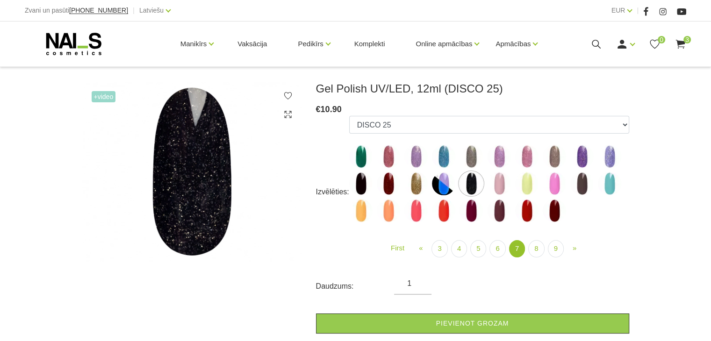
click at [357, 178] on img at bounding box center [360, 183] width 23 height 23
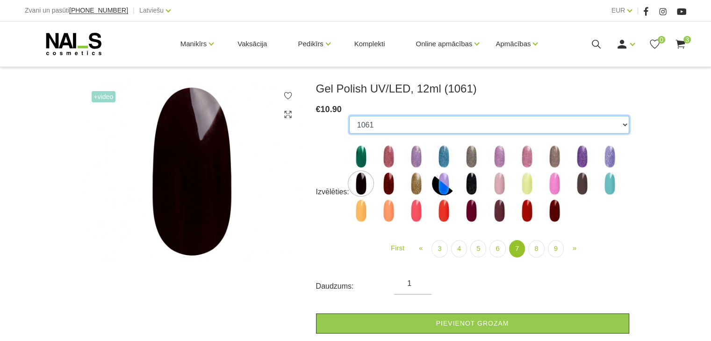
click at [620, 124] on select "1078 1081 001g 001n 003c 008b 011n 012g 016n 020b 044v 065v 068p 069v 083g 085p…" at bounding box center [489, 125] width 280 height 18
click at [349, 116] on select "1078 1081 001g 001n 003c 008b 011n 012g 016n 020b 044v 065v 068p 069v 083g 085p…" at bounding box center [489, 125] width 280 height 18
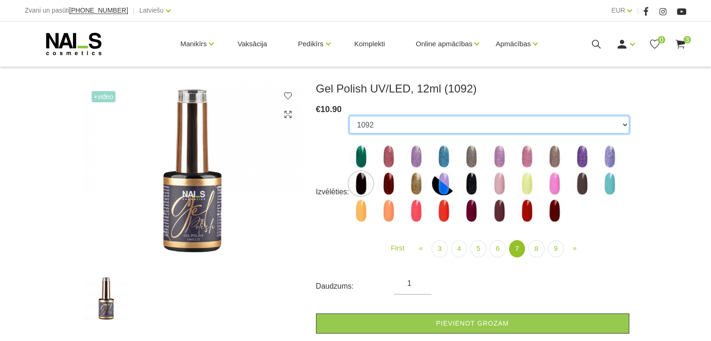
click at [420, 124] on select "1078 1081 001g 001n 003c 008b 011n 012g 016n 020b 044v 065v 068p 069v 083g 085p…" at bounding box center [489, 125] width 280 height 18
click at [349, 116] on select "1078 1081 001g 001n 003c 008b 011n 012g 016n 020b 044v 065v 068p 069v 083g 085p…" at bounding box center [489, 125] width 280 height 18
click at [611, 127] on select "1078 1081 001g 001n 003c 008b 011n 012g 016n 020b 044v 065v 068p 069v 083g 085p…" at bounding box center [489, 125] width 280 height 18
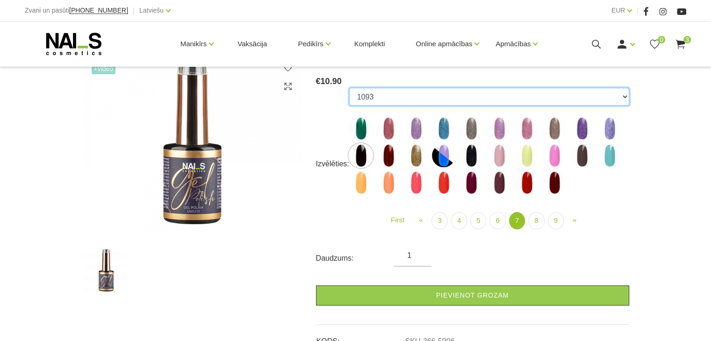
scroll to position [144, 0]
click at [607, 90] on select "1078 1081 001g 001n 003c 008b 011n 012g 016n 020b 044v 065v 068p 069v 083g 085p…" at bounding box center [489, 97] width 280 height 18
click at [349, 88] on select "1078 1081 001g 001n 003c 008b 011n 012g 016n 020b 044v 065v 068p 069v 083g 085p…" at bounding box center [489, 97] width 280 height 18
click at [620, 101] on select "1078 1081 001g 001n 003c 008b 011n 012g 016n 020b 044v 065v 068p 069v 083g 085p…" at bounding box center [489, 97] width 280 height 18
click at [624, 95] on select "1078 1081 001g 001n 003c 008b 011n 012g 016n 020b 044v 065v 068p 069v 083g 085p…" at bounding box center [489, 97] width 280 height 18
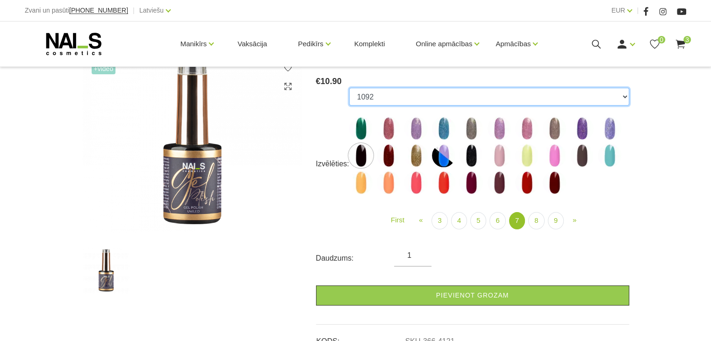
click at [349, 88] on select "1078 1081 001g 001n 003c 008b 011n 012g 016n 020b 044v 065v 068p 069v 083g 085p…" at bounding box center [489, 97] width 280 height 18
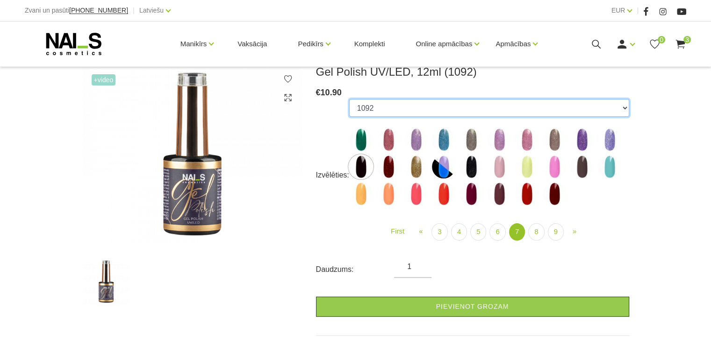
scroll to position [140, 0]
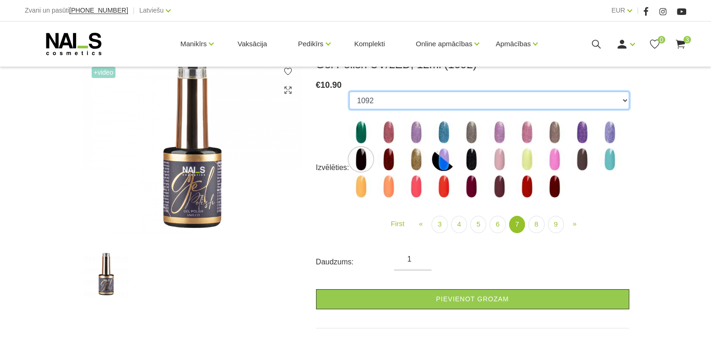
click at [512, 100] on select "1078 1081 001g 001n 003c 008b 011n 012g 016n 020b 044v 065v 068p 069v 083g 085p…" at bounding box center [489, 101] width 280 height 18
click at [349, 92] on select "1078 1081 001g 001n 003c 008b 011n 012g 016n 020b 044v 065v 068p 069v 083g 085p…" at bounding box center [489, 101] width 280 height 18
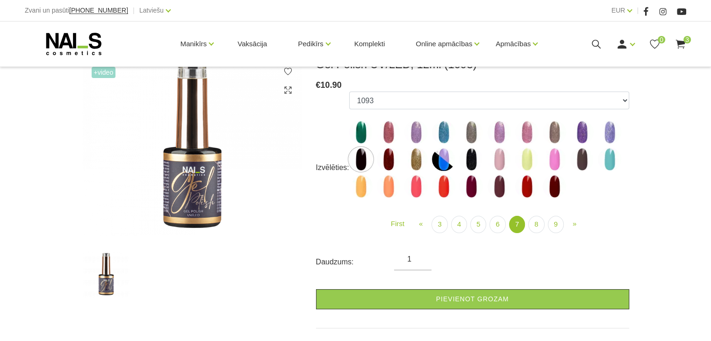
click at [387, 158] on img at bounding box center [388, 159] width 23 height 23
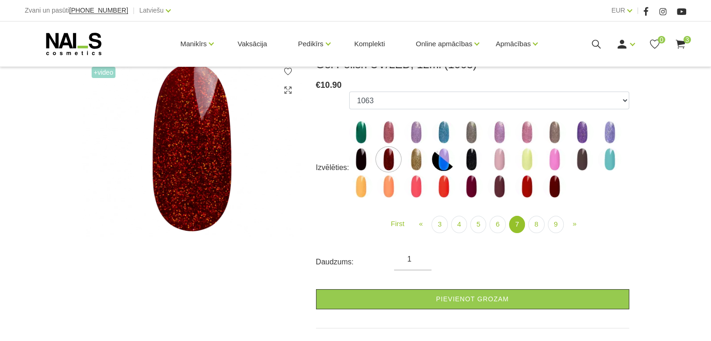
click at [416, 159] on img at bounding box center [415, 159] width 23 height 23
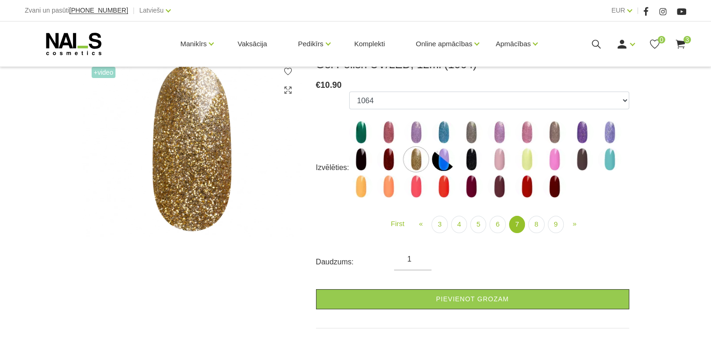
click at [441, 161] on img at bounding box center [443, 159] width 23 height 23
click at [493, 187] on img at bounding box center [498, 186] width 23 height 23
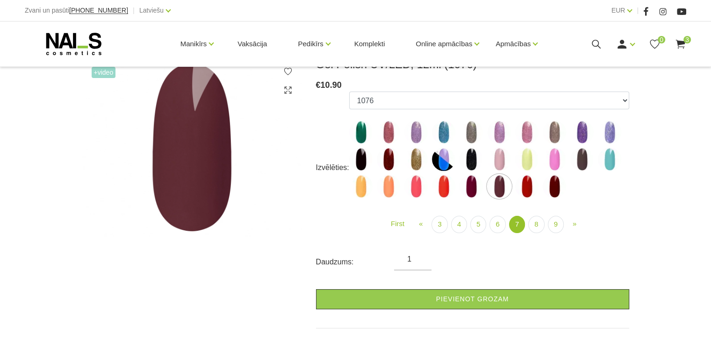
click at [555, 188] on img at bounding box center [553, 186] width 23 height 23
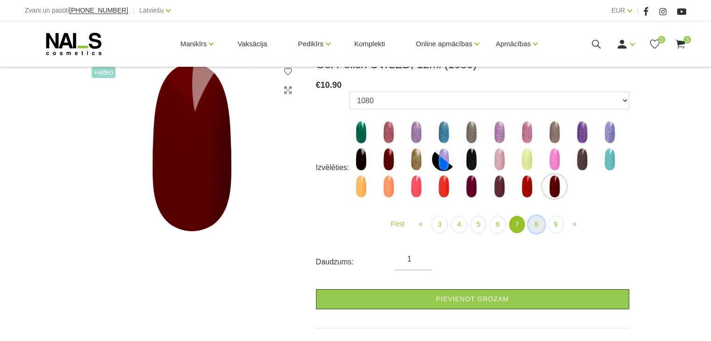
click at [535, 227] on link "8" at bounding box center [536, 224] width 16 height 17
click at [539, 223] on link "8" at bounding box center [536, 224] width 16 height 17
click at [534, 222] on link "8" at bounding box center [536, 224] width 16 height 17
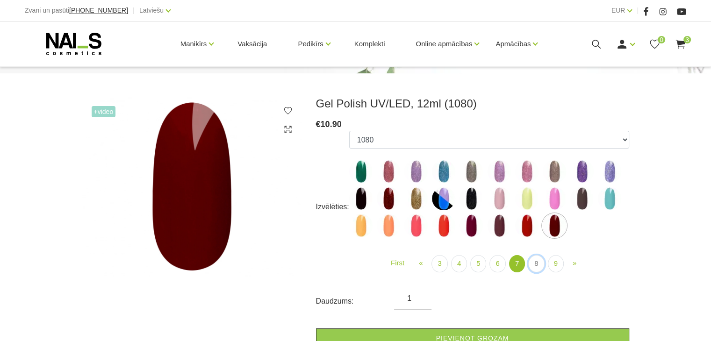
scroll to position [102, 0]
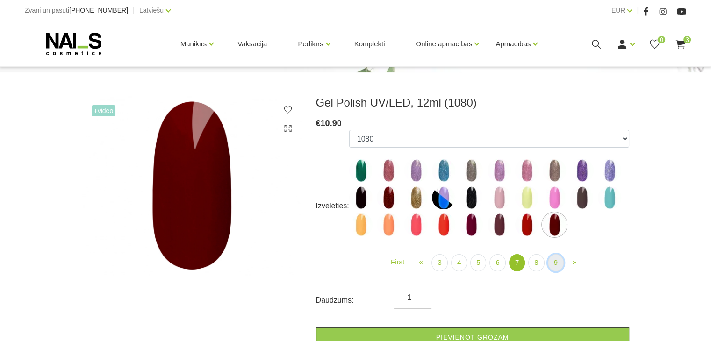
click at [553, 262] on link "9" at bounding box center [556, 262] width 16 height 17
click at [540, 264] on link "8" at bounding box center [536, 262] width 16 height 17
click at [577, 264] on link "» Next" at bounding box center [574, 262] width 15 height 16
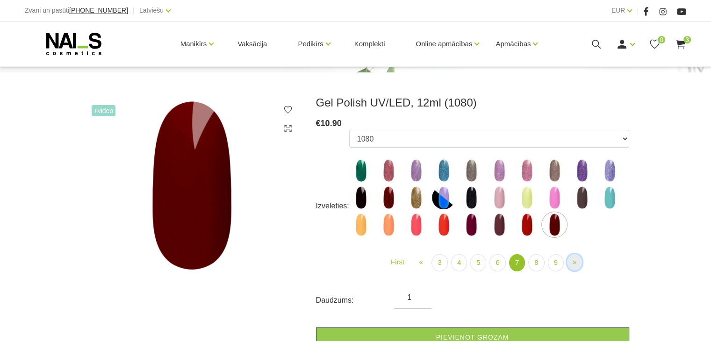
click at [577, 264] on link "» Next" at bounding box center [574, 262] width 15 height 16
click at [363, 196] on img at bounding box center [360, 197] width 23 height 23
select select "5585"
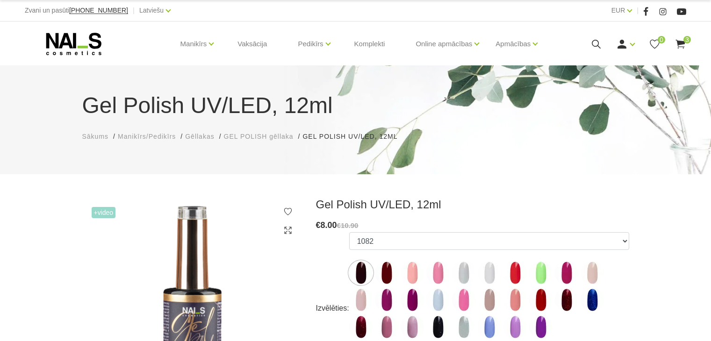
scroll to position [100, 0]
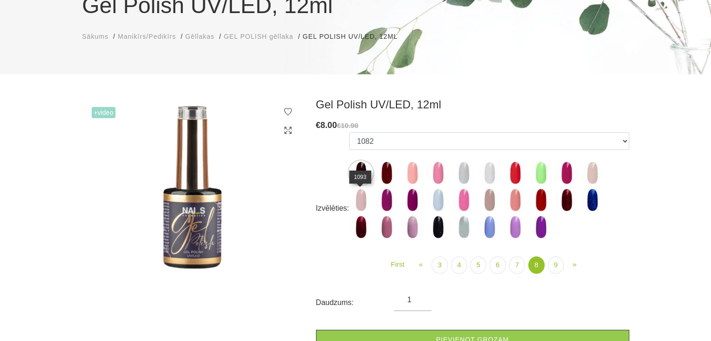
click at [357, 201] on img at bounding box center [360, 199] width 23 height 23
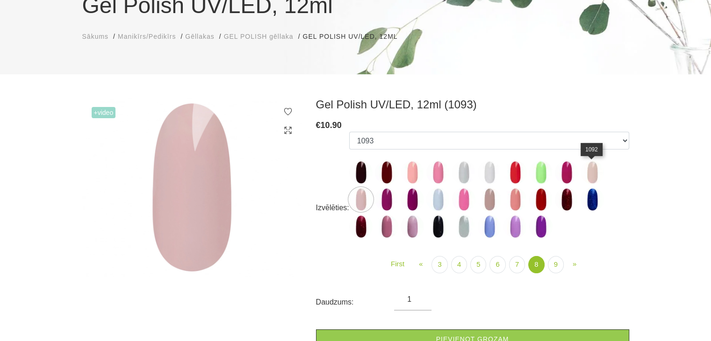
click at [594, 169] on img at bounding box center [591, 172] width 23 height 23
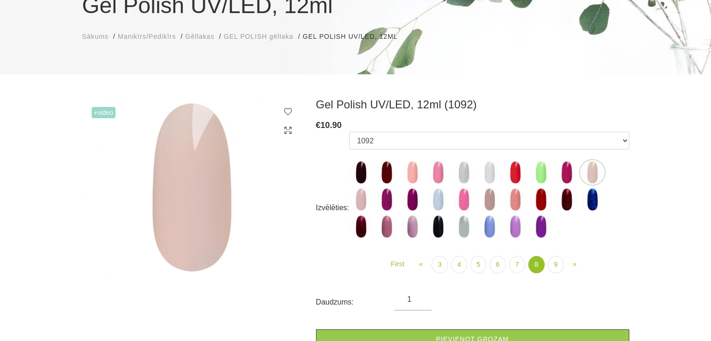
click at [594, 169] on img at bounding box center [591, 172] width 23 height 23
click at [364, 200] on img at bounding box center [360, 199] width 23 height 23
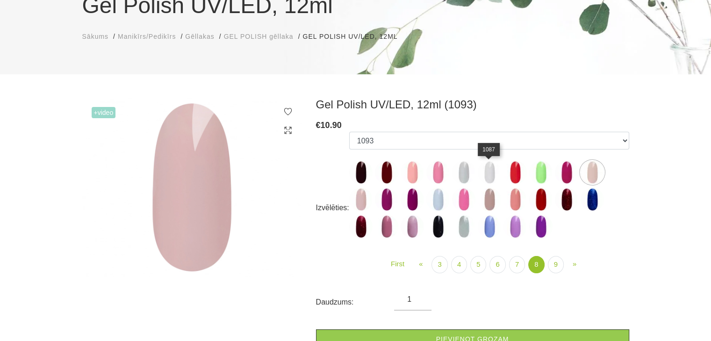
click at [488, 169] on img at bounding box center [488, 172] width 23 height 23
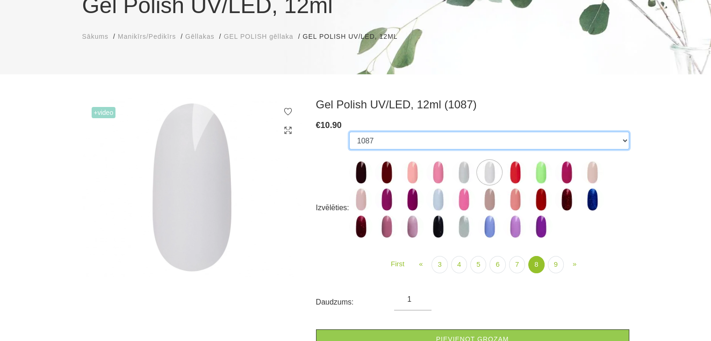
click at [626, 138] on select "1078 1081 001g 001n 003c 008b 011n 012g 016n 020b 044v 065v 068p 069v 083g 085p…" at bounding box center [489, 141] width 280 height 18
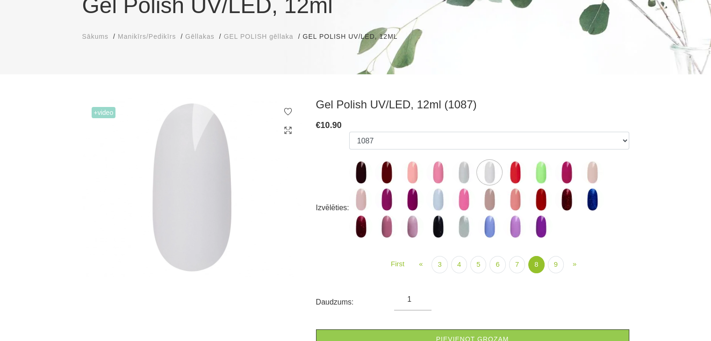
click at [541, 98] on h3 "Gel Polish UV/LED, 12ml (1087)" at bounding box center [472, 105] width 313 height 14
click at [381, 169] on img at bounding box center [386, 172] width 23 height 23
select select "5896"
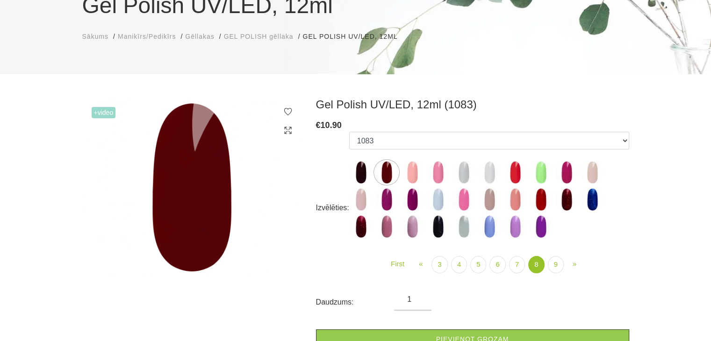
scroll to position [0, 0]
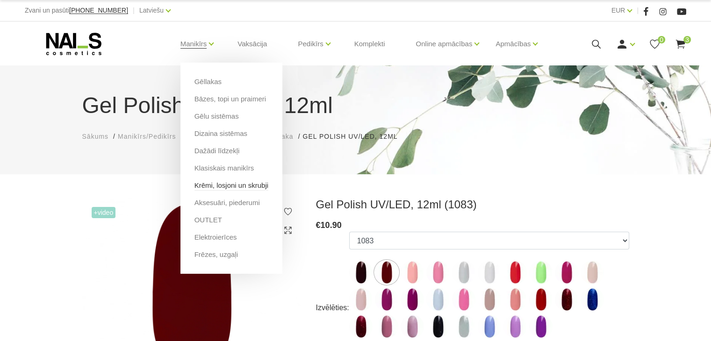
click at [247, 184] on link "Krēmi, losjoni un skrubji" at bounding box center [231, 185] width 74 height 10
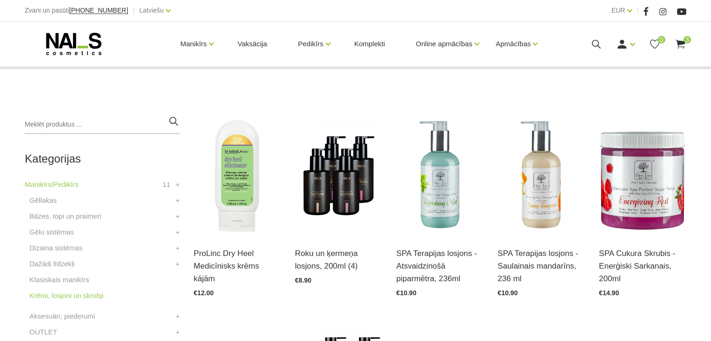
scroll to position [175, 0]
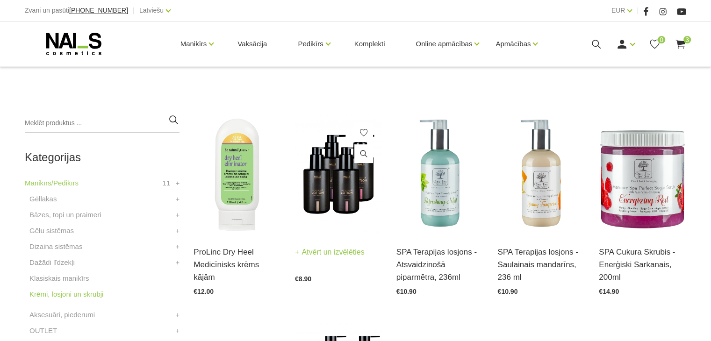
click at [346, 207] on img at bounding box center [338, 174] width 87 height 120
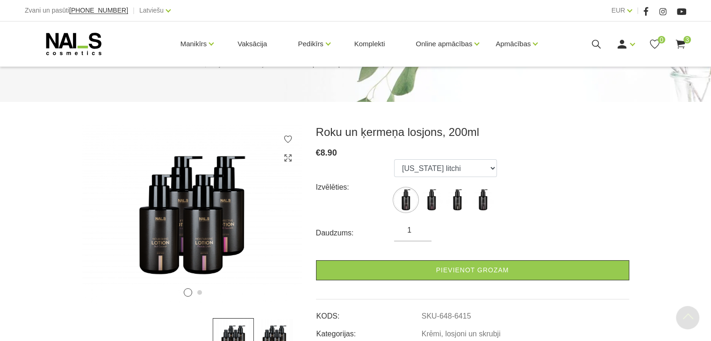
scroll to position [73, 0]
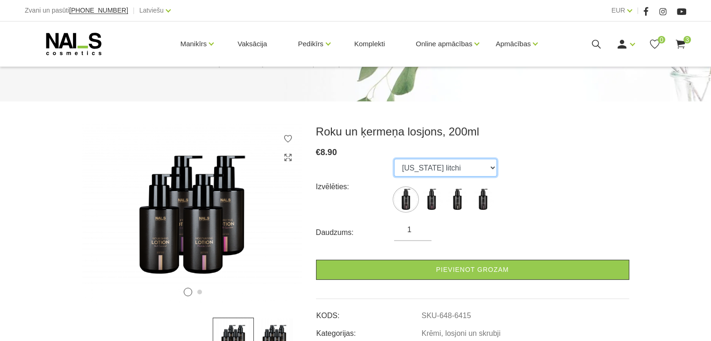
click at [478, 167] on select "Florida litchi Amalfi gardens Bali coconut Monaco mist" at bounding box center [445, 168] width 103 height 18
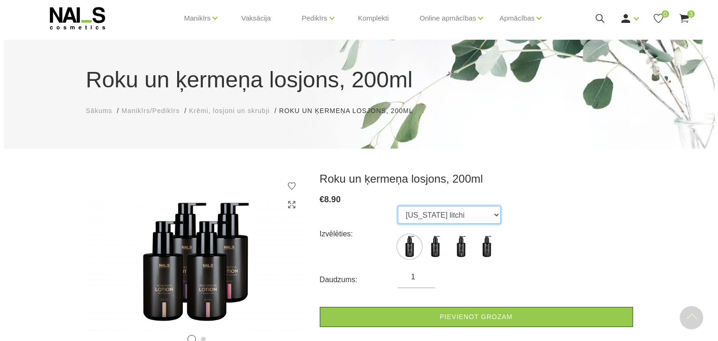
scroll to position [0, 0]
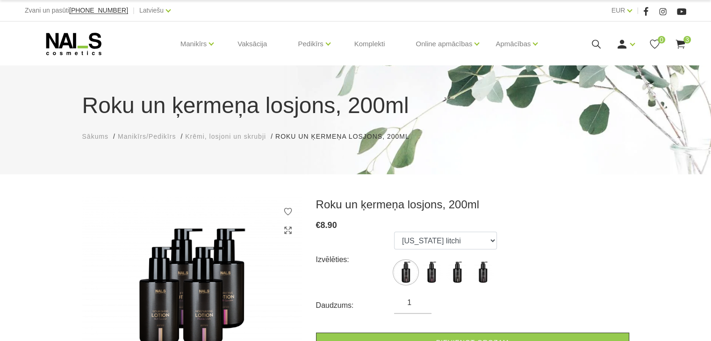
click at [680, 43] on use at bounding box center [679, 44] width 9 height 9
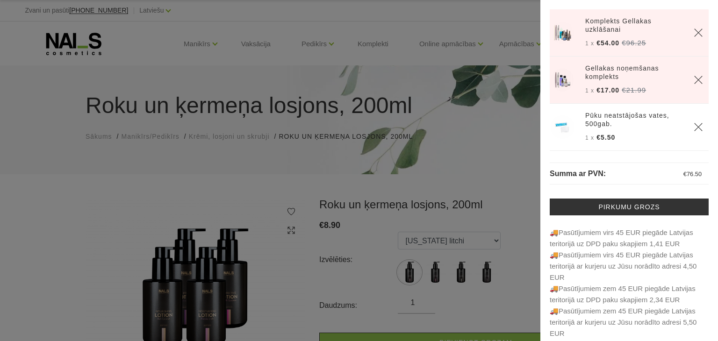
scroll to position [32, 0]
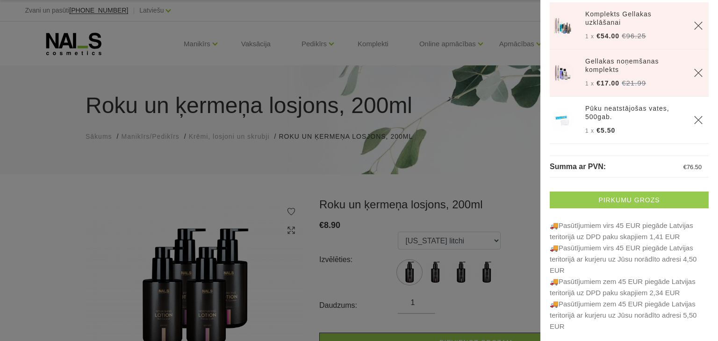
click at [618, 200] on link "Pirkumu grozs" at bounding box center [628, 200] width 159 height 17
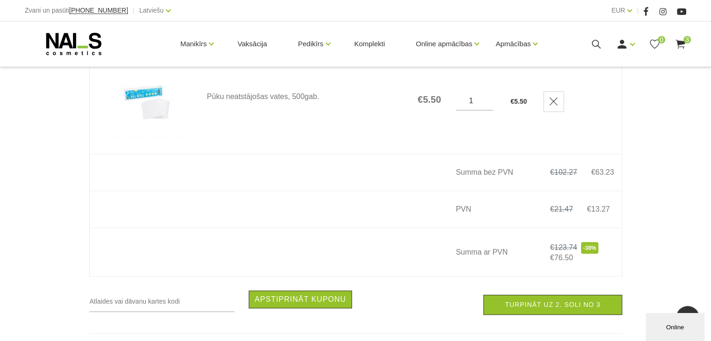
scroll to position [430, 0]
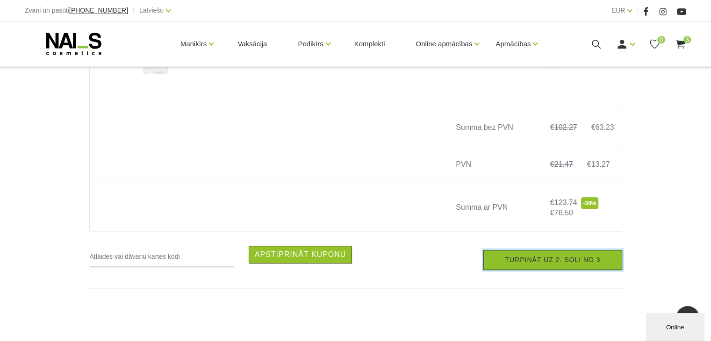
click at [534, 269] on link "Turpināt uz 2. soli no 3" at bounding box center [552, 260] width 138 height 20
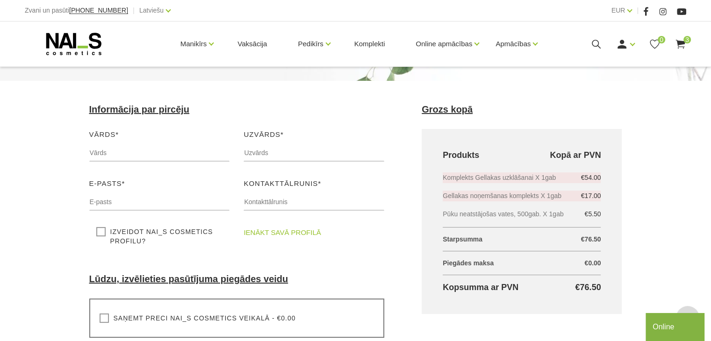
scroll to position [87, 0]
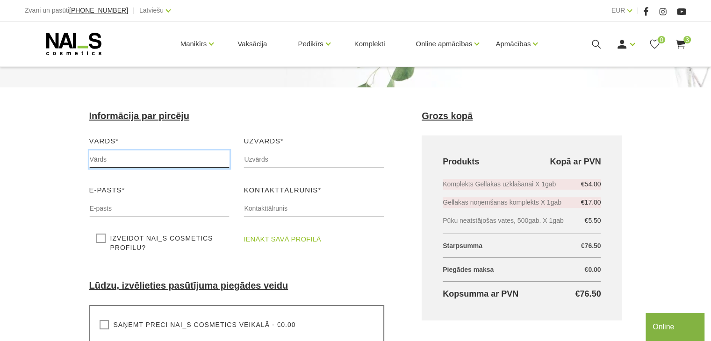
click at [143, 160] on input "text" at bounding box center [159, 159] width 141 height 18
type input "Lauma"
click at [266, 163] on input "text" at bounding box center [313, 159] width 141 height 18
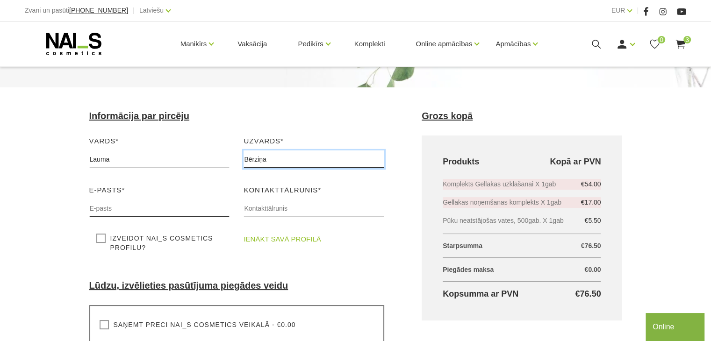
type input "Bērziņa"
click at [186, 215] on input "text" at bounding box center [159, 208] width 141 height 18
type input "[EMAIL_ADDRESS][DOMAIN_NAME]"
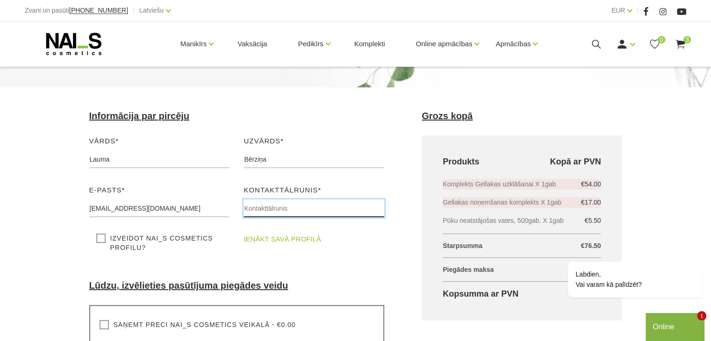
click at [290, 203] on input "text" at bounding box center [313, 208] width 141 height 18
type input "22037187"
click at [698, 247] on icon "Logrīka uzmanības tvērējs" at bounding box center [695, 248] width 8 height 8
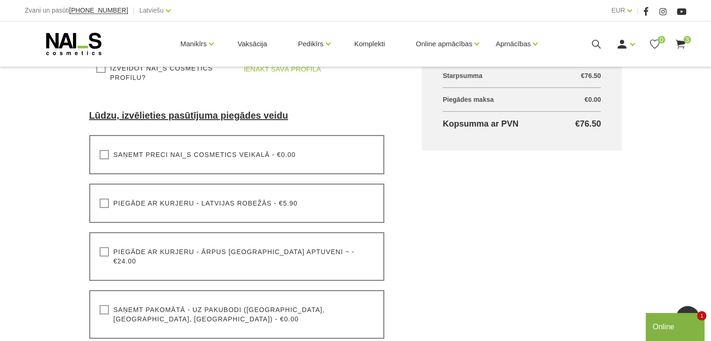
scroll to position [266, 0]
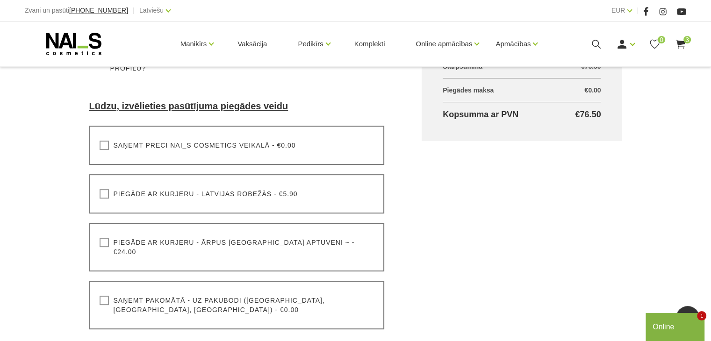
click at [105, 296] on label "Saņemt pakomātā - uz pakubodi (Latvija, Lietuva, Igaunija) - €0.00" at bounding box center [237, 305] width 275 height 19
click at [0, 0] on input "Saņemt pakomātā - uz pakubodi (Latvija, Lietuva, Igaunija) - €0.00" at bounding box center [0, 0] width 0 height 0
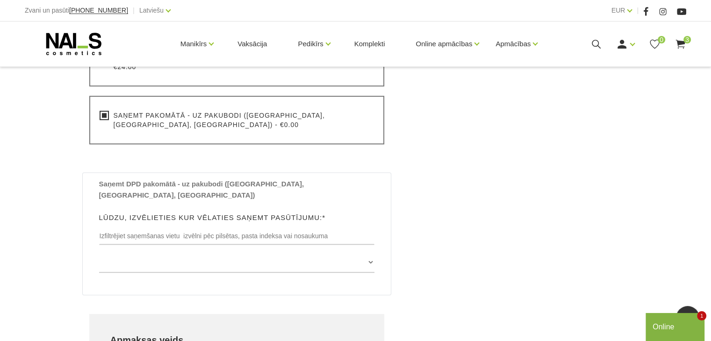
scroll to position [450, 0]
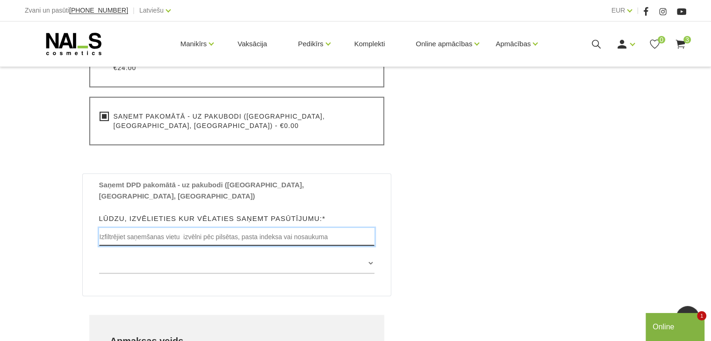
click at [234, 228] on input "text" at bounding box center [237, 237] width 276 height 18
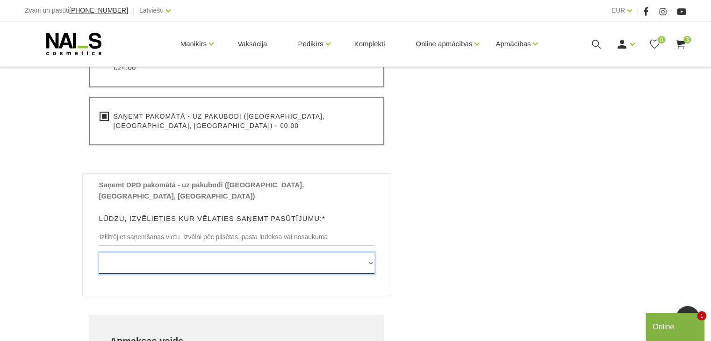
click at [372, 253] on select "Edvarta Virzas iela 2 , IECAVA, LV3913, (Paku Skapis TOP Iecava) Rīgas iela 27 …" at bounding box center [237, 263] width 276 height 21
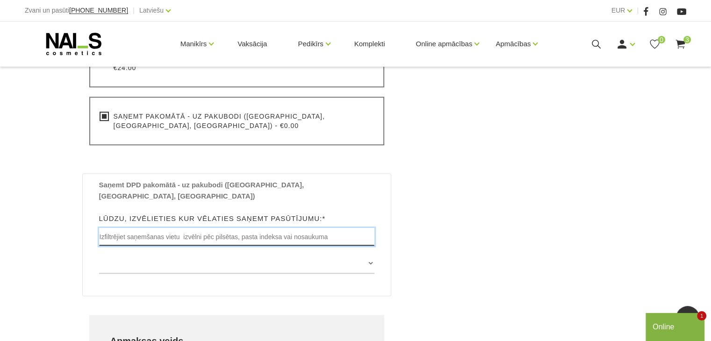
click at [313, 228] on input "text" at bounding box center [237, 237] width 276 height 18
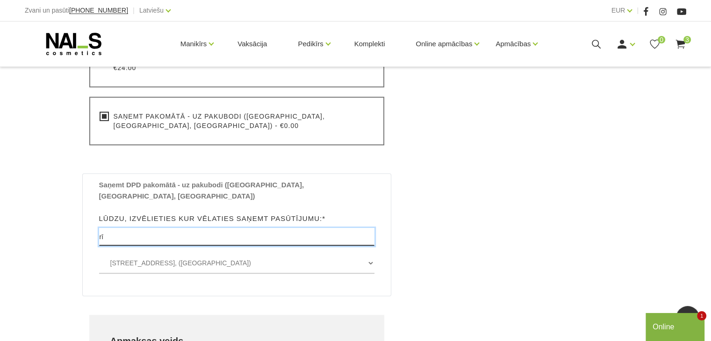
type input "r"
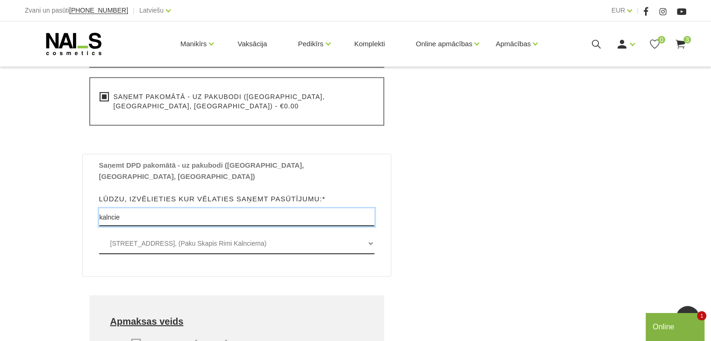
scroll to position [477, 0]
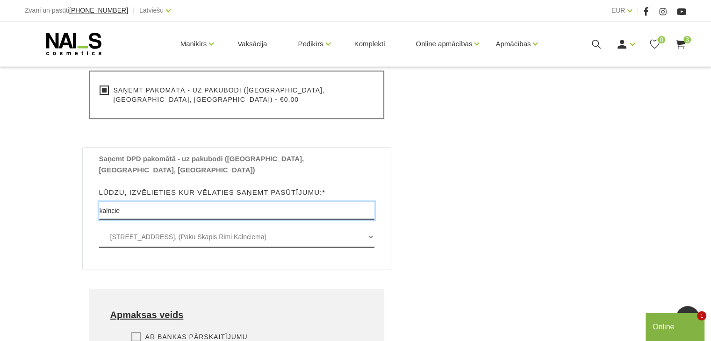
type input "kalncie"
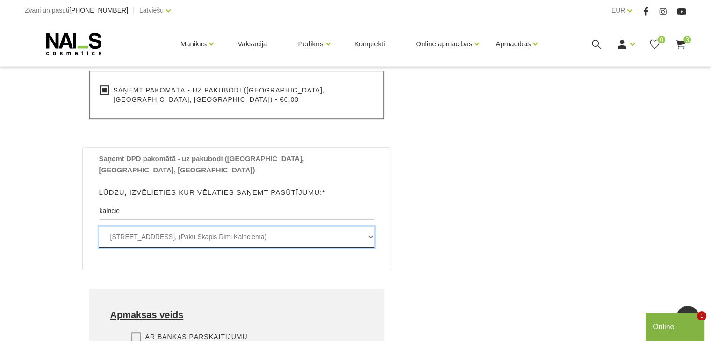
click at [224, 227] on select "Kalnciema iela 41 , RĪGA, LV1046, (Paku Skapis Rimi Kalnciema) Lielā iela 11 , …" at bounding box center [237, 237] width 276 height 21
click at [99, 227] on select "Kalnciema iela 41 , RĪGA, LV1046, (Paku Skapis Rimi Kalnciema) Lielā iela 11 , …" at bounding box center [237, 237] width 276 height 21
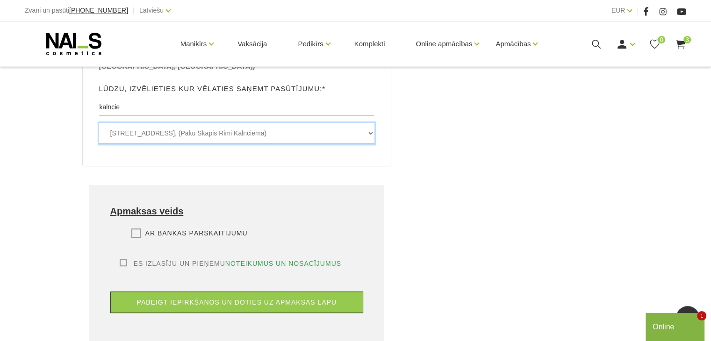
scroll to position [581, 0]
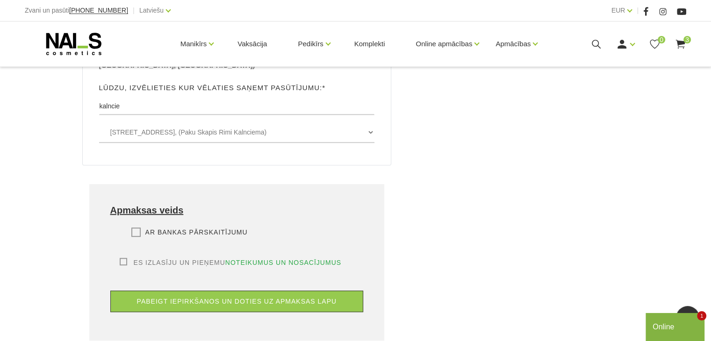
click at [142, 228] on div "Maksāt ar PayPal Lūdzu, izvēlieties apmaksas veidu Rēķina apmaksa caur PayPal p…" at bounding box center [236, 243] width 253 height 30
click at [139, 228] on label "Ar bankas pārskaitījumu" at bounding box center [189, 232] width 116 height 9
click at [0, 0] on input "Ar bankas pārskaitījumu" at bounding box center [0, 0] width 0 height 0
click at [122, 258] on label "Es izlasīju un pieņemu noteikumus un nosacījumus" at bounding box center [231, 262] width 222 height 9
click at [0, 0] on input "Es izlasīju un pieņemu noteikumus un nosacījumus" at bounding box center [0, 0] width 0 height 0
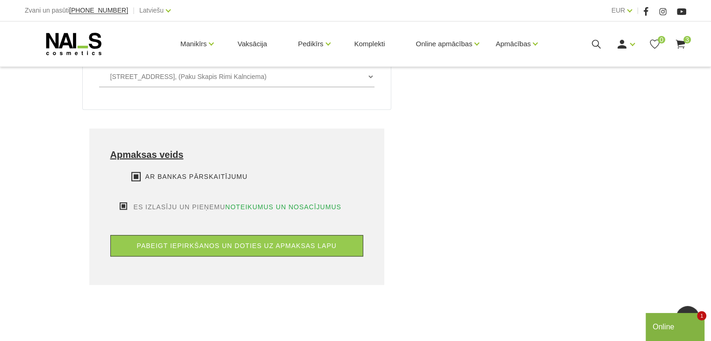
scroll to position [656, 0]
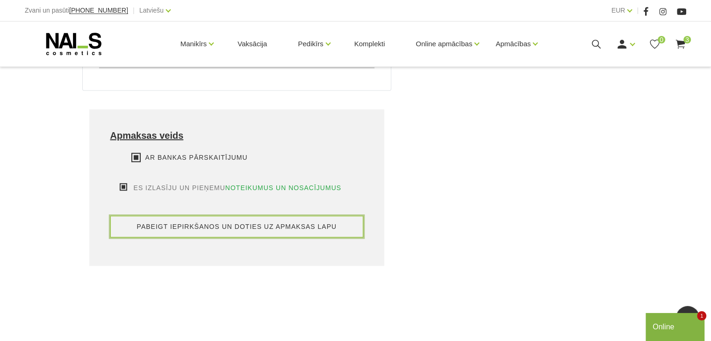
click at [248, 216] on button "pabeigt iepirkšanos un doties uz apmaksas lapu" at bounding box center [236, 226] width 253 height 21
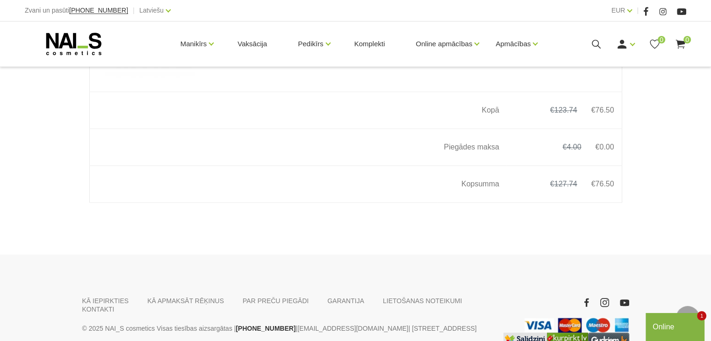
scroll to position [644, 0]
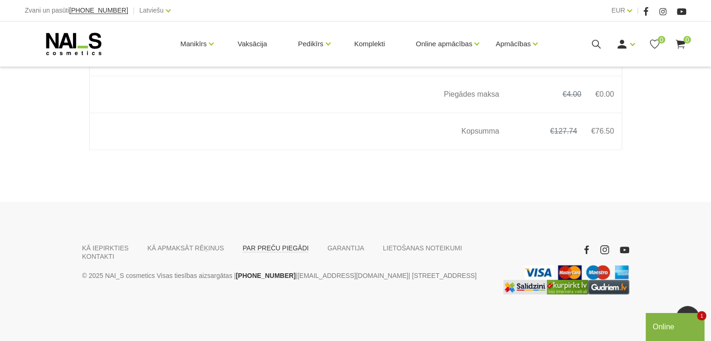
click at [265, 249] on link "PAR PREČU PIEGĀDI" at bounding box center [275, 248] width 66 height 8
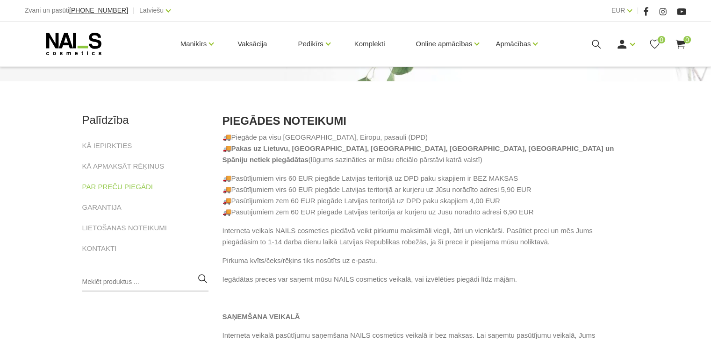
scroll to position [93, 0]
click at [107, 208] on link "GARANTIJA" at bounding box center [101, 206] width 39 height 11
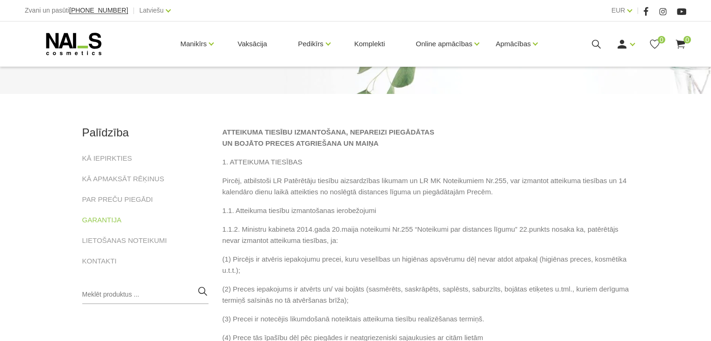
scroll to position [81, 0]
